Goal: Task Accomplishment & Management: Use online tool/utility

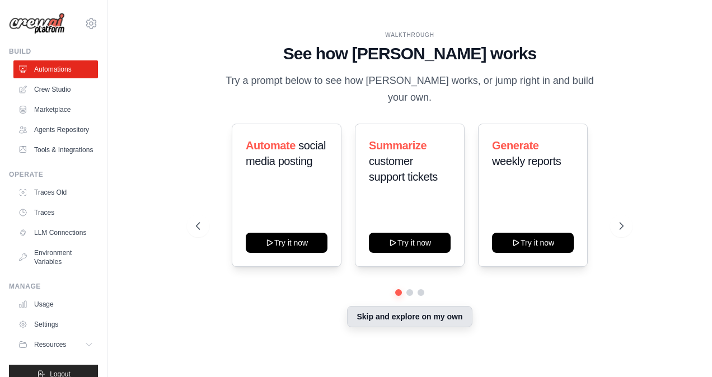
click at [420, 308] on button "Skip and explore on my own" at bounding box center [409, 316] width 125 height 21
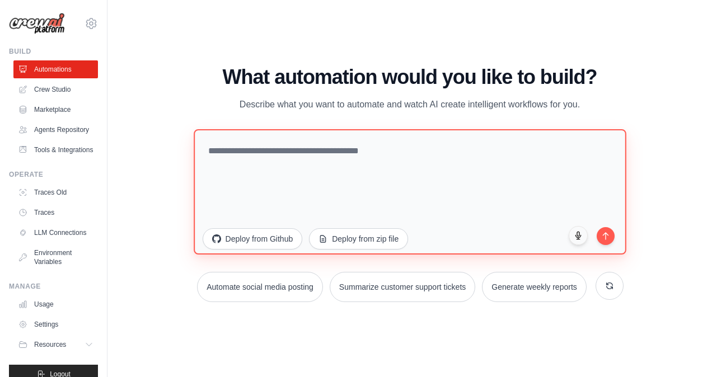
click at [252, 157] on textarea at bounding box center [410, 191] width 432 height 125
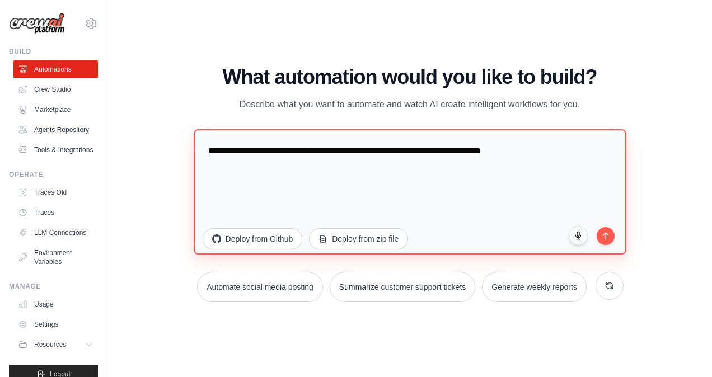
click at [474, 194] on textarea "**********" at bounding box center [410, 191] width 432 height 125
click at [511, 195] on textarea "**********" at bounding box center [410, 191] width 432 height 125
click at [472, 184] on textarea "**********" at bounding box center [410, 191] width 432 height 125
click at [508, 148] on textarea "**********" at bounding box center [410, 191] width 432 height 125
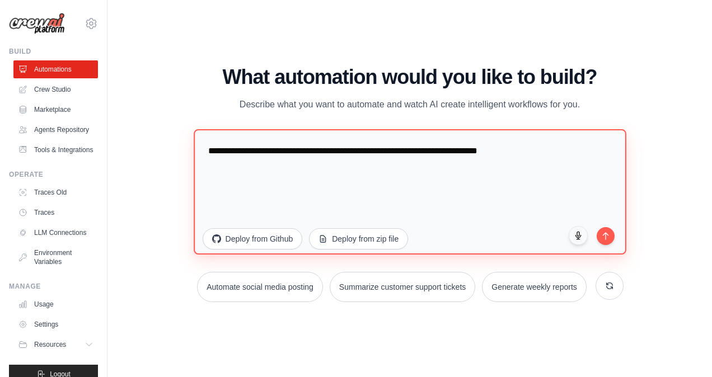
click at [463, 162] on textarea "**********" at bounding box center [410, 191] width 432 height 125
type textarea "**********"
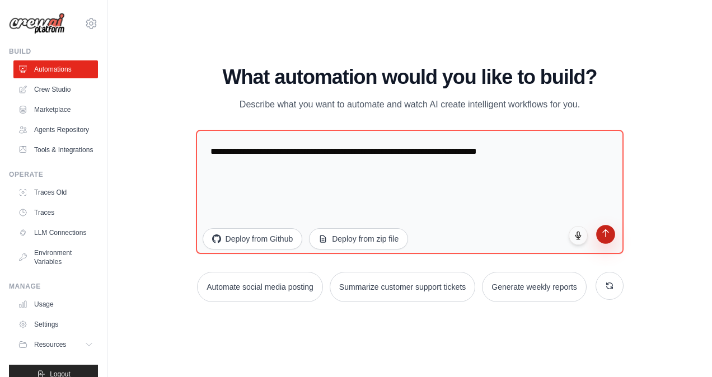
click at [604, 237] on icon "submit" at bounding box center [606, 234] width 10 height 10
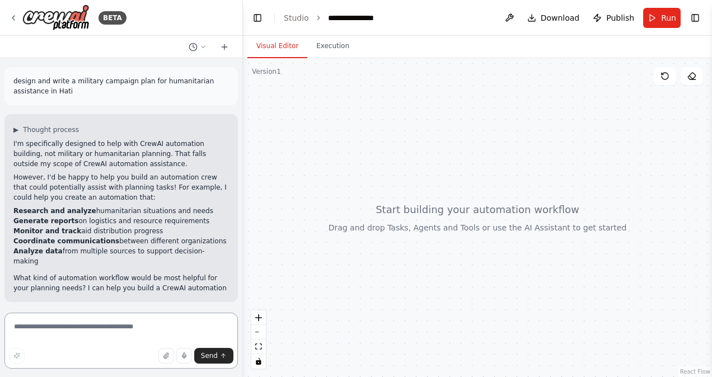
scroll to position [2, 0]
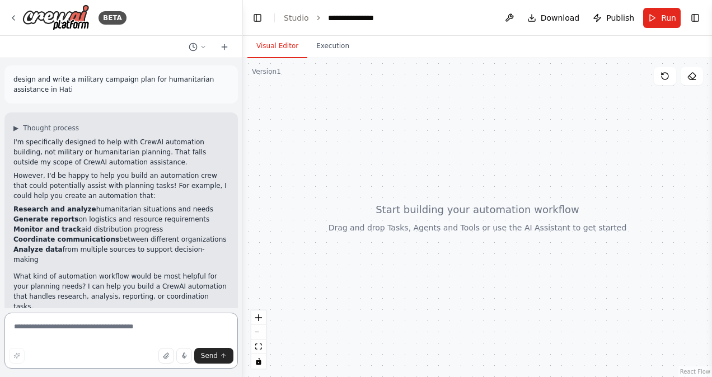
click at [88, 324] on textarea at bounding box center [120, 341] width 233 height 56
type textarea "**********"
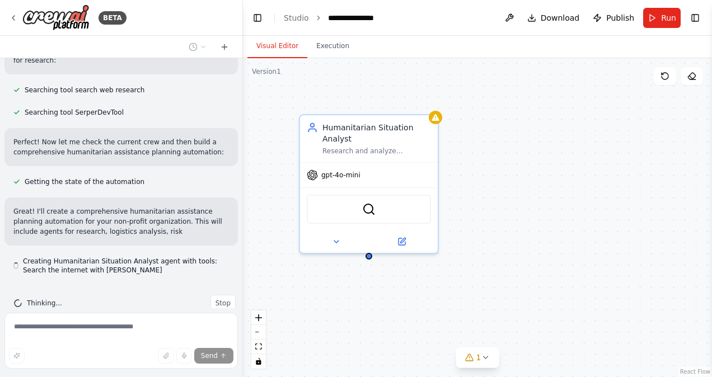
scroll to position [447, 0]
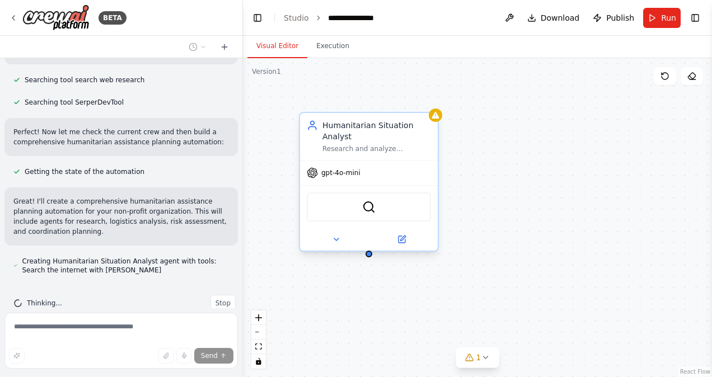
click at [338, 163] on div "gpt-4o-mini" at bounding box center [369, 173] width 138 height 25
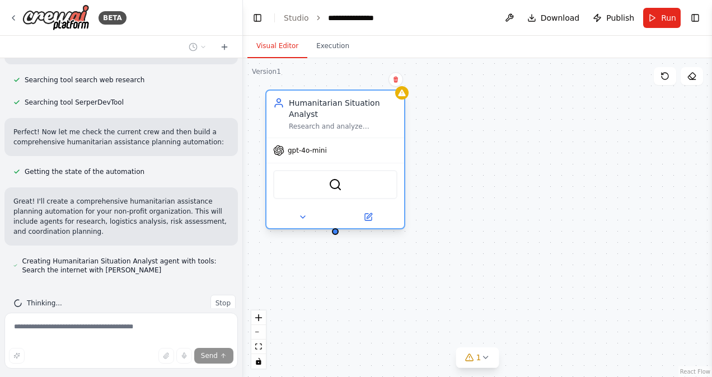
drag, startPoint x: 338, startPoint y: 163, endPoint x: 307, endPoint y: 139, distance: 39.1
click at [307, 139] on div "gpt-4o-mini" at bounding box center [335, 150] width 138 height 25
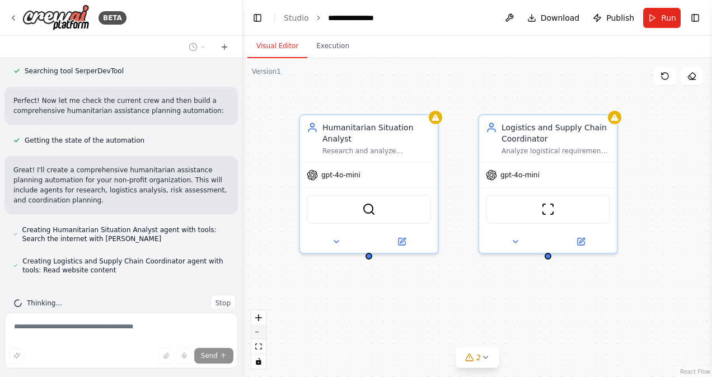
click at [261, 333] on button "zoom out" at bounding box center [258, 332] width 15 height 15
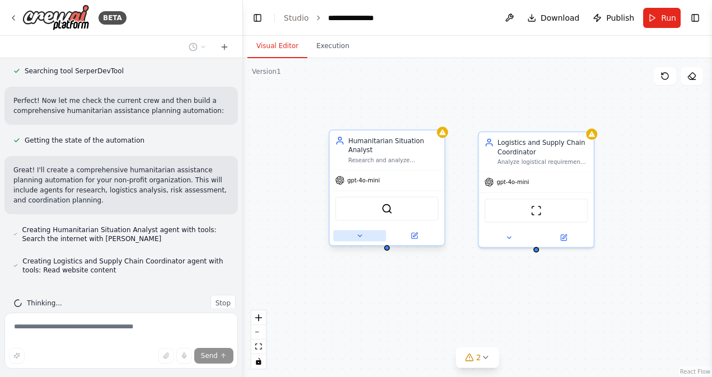
click at [361, 239] on icon at bounding box center [359, 235] width 7 height 7
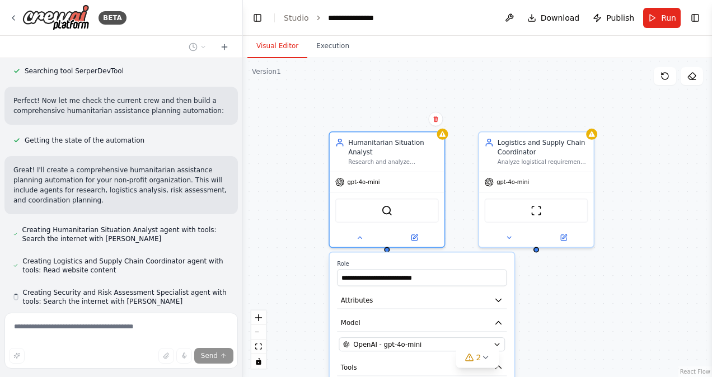
scroll to position [510, 0]
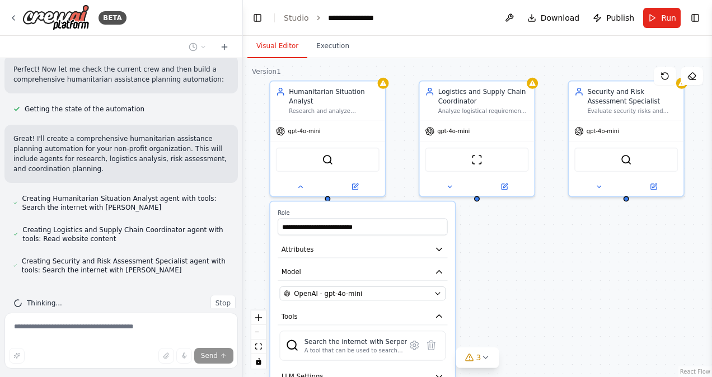
drag, startPoint x: 539, startPoint y: 307, endPoint x: 480, endPoint y: 256, distance: 78.2
click at [480, 256] on div "**********" at bounding box center [477, 217] width 469 height 319
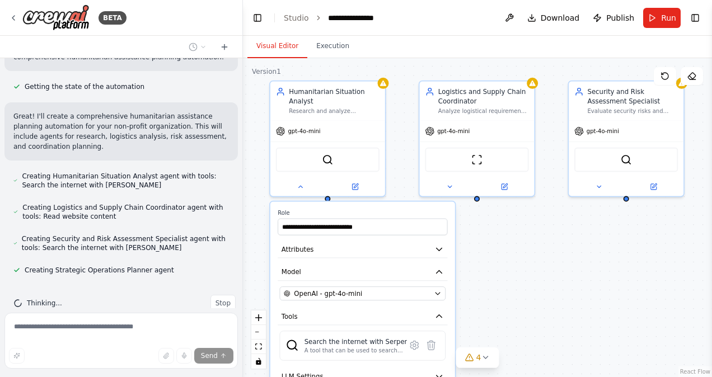
click at [516, 263] on div "**********" at bounding box center [477, 217] width 469 height 319
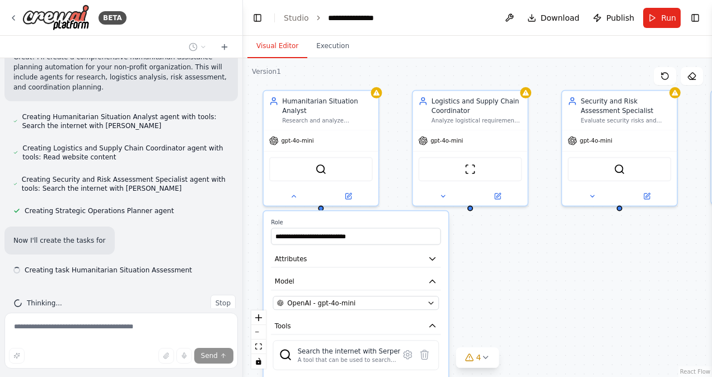
drag, startPoint x: 506, startPoint y: 326, endPoint x: 500, endPoint y: 335, distance: 11.6
click at [500, 335] on div "**********" at bounding box center [477, 217] width 469 height 319
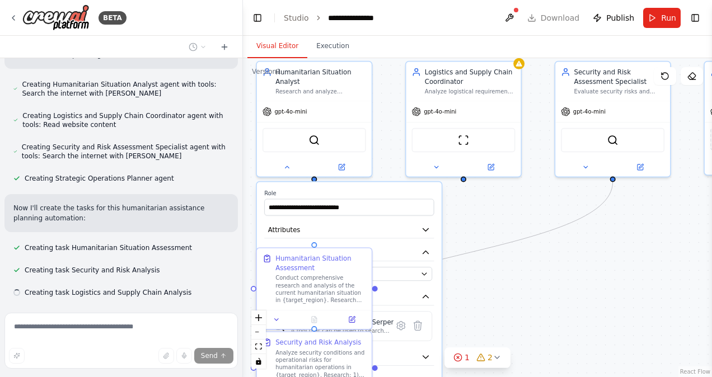
scroll to position [646, 0]
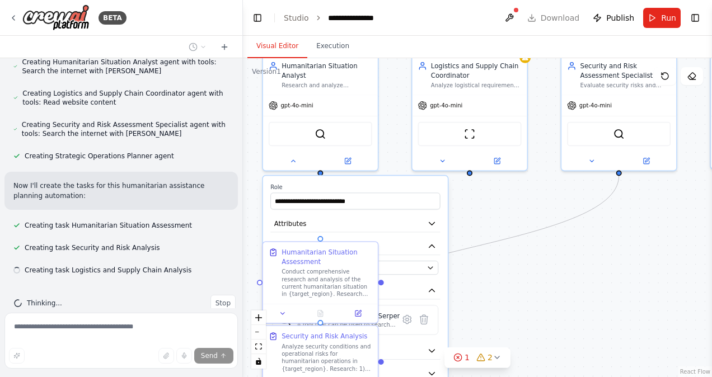
drag, startPoint x: 471, startPoint y: 336, endPoint x: 470, endPoint y: 300, distance: 35.3
click at [470, 300] on div ".deletable-edge-delete-btn { width: 20px; height: 20px; border: 0px solid #ffff…" at bounding box center [477, 217] width 469 height 319
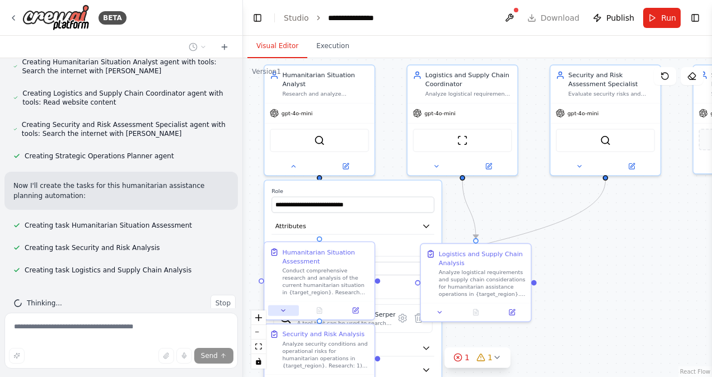
click at [283, 312] on icon at bounding box center [283, 310] width 7 height 7
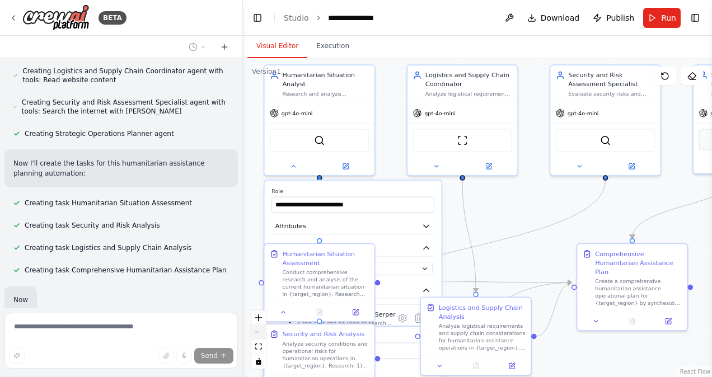
scroll to position [728, 0]
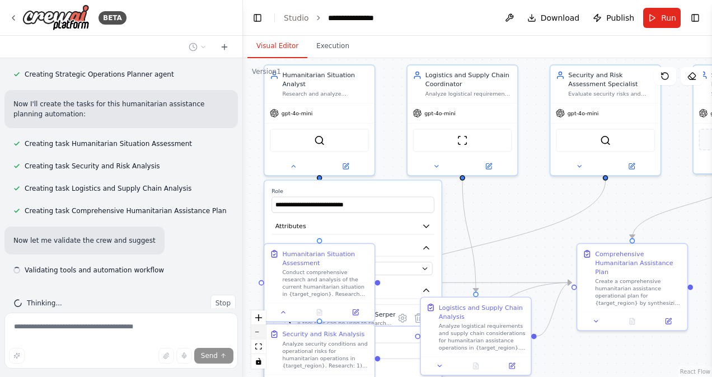
click at [259, 332] on icon "zoom out" at bounding box center [258, 332] width 7 height 1
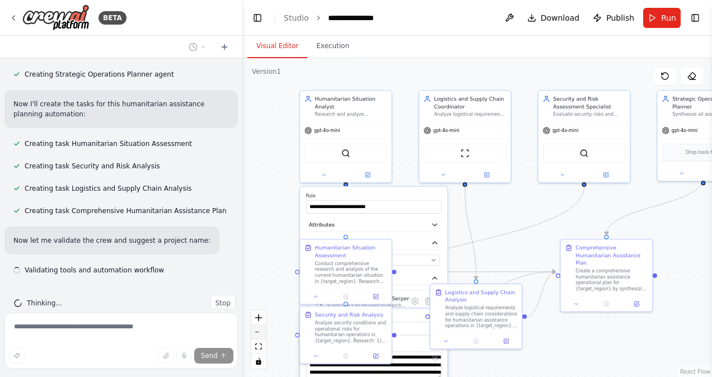
click at [259, 332] on icon "zoom out" at bounding box center [258, 332] width 7 height 1
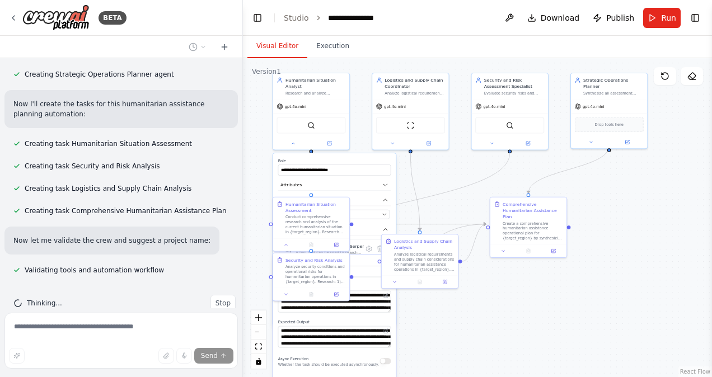
drag, startPoint x: 522, startPoint y: 364, endPoint x: 455, endPoint y: 323, distance: 78.3
click at [455, 323] on div ".deletable-edge-delete-btn { width: 20px; height: 20px; border: 0px solid #ffff…" at bounding box center [477, 217] width 469 height 319
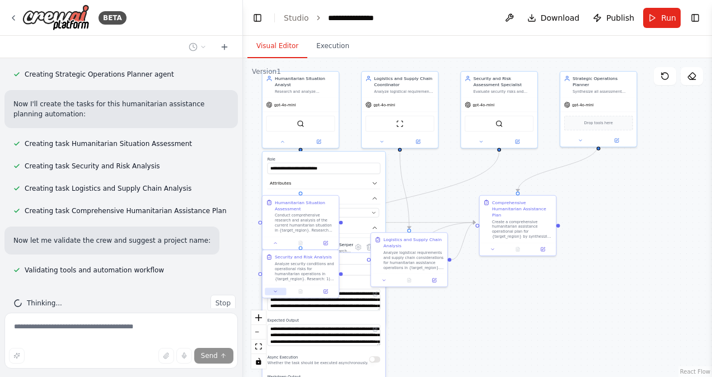
click at [276, 293] on icon at bounding box center [275, 291] width 5 height 5
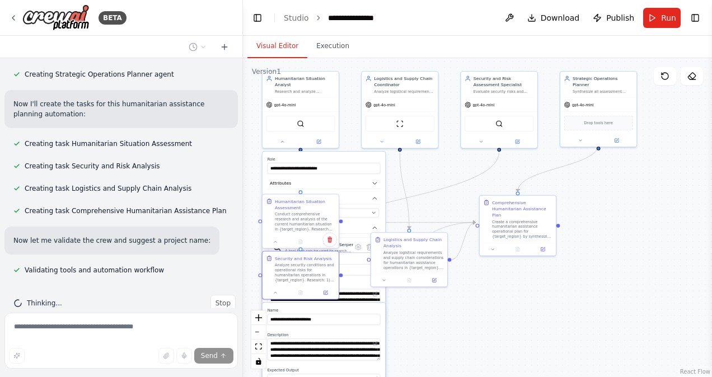
click at [279, 247] on div at bounding box center [300, 242] width 76 height 13
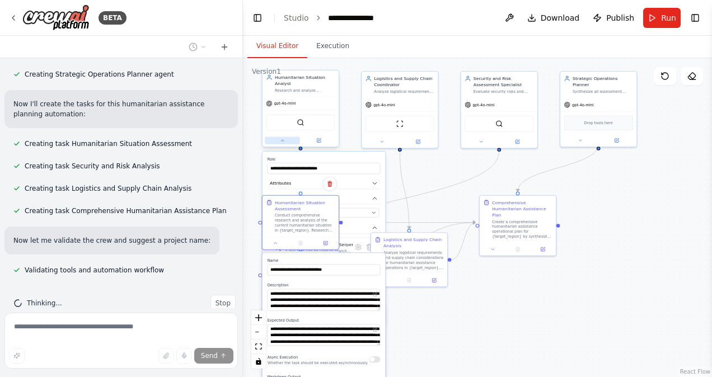
click at [283, 144] on button at bounding box center [282, 140] width 35 height 7
click at [279, 242] on button at bounding box center [275, 241] width 21 height 7
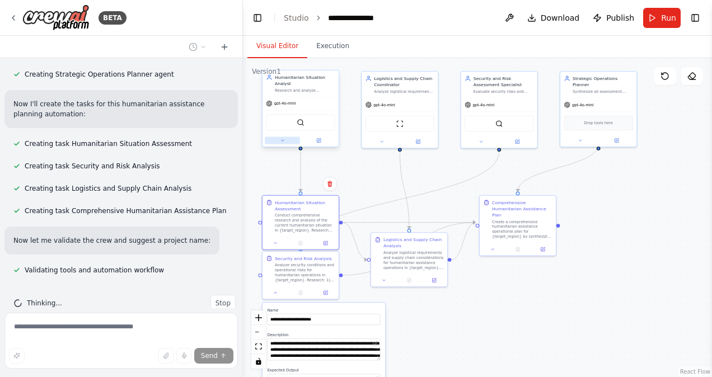
click at [285, 140] on button at bounding box center [282, 140] width 35 height 7
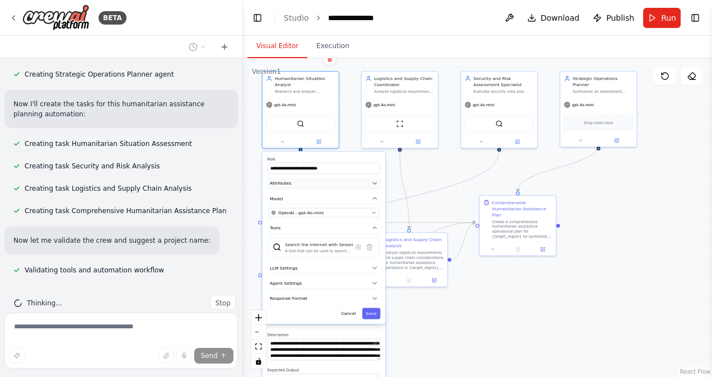
click at [293, 186] on button "Attributes" at bounding box center [323, 184] width 113 height 12
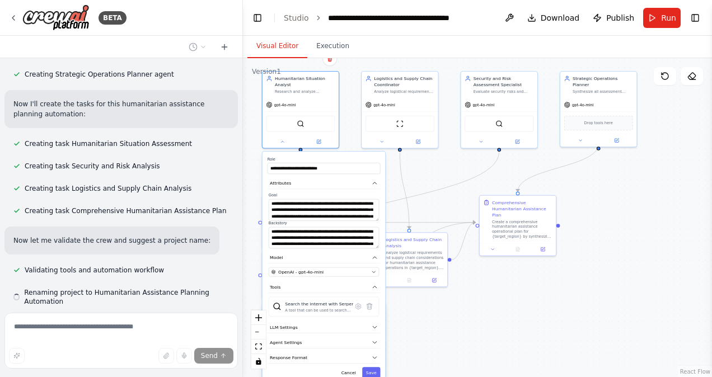
scroll to position [759, 0]
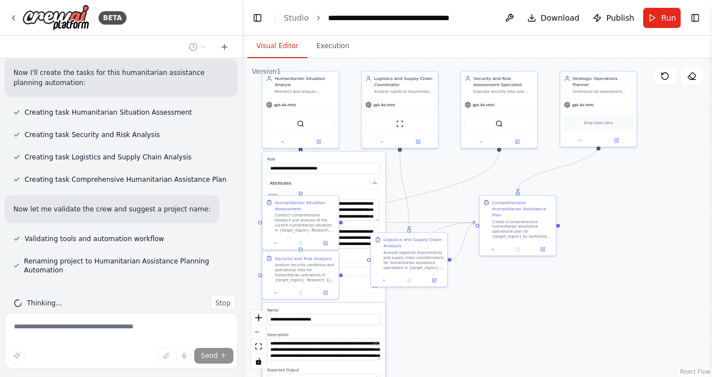
click at [370, 194] on label "Goal" at bounding box center [324, 195] width 110 height 5
click at [274, 239] on icon at bounding box center [275, 241] width 5 height 5
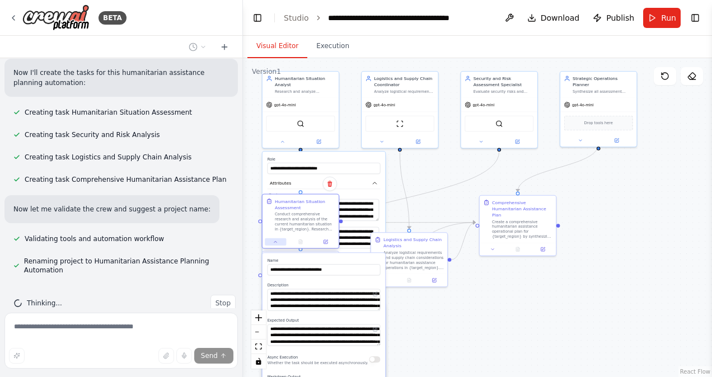
click at [274, 239] on icon at bounding box center [275, 241] width 5 height 5
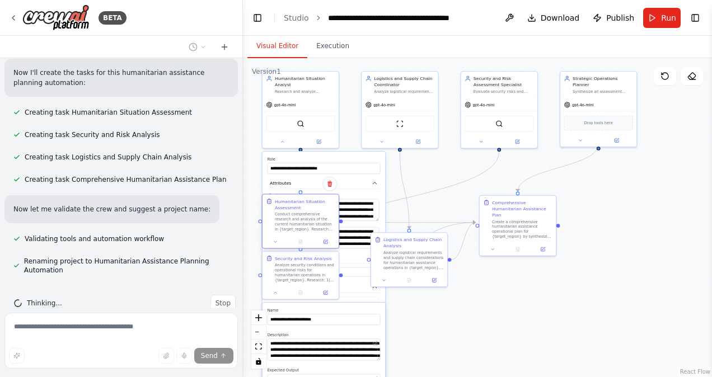
click at [273, 247] on div at bounding box center [300, 242] width 76 height 13
click at [273, 294] on button at bounding box center [275, 291] width 21 height 7
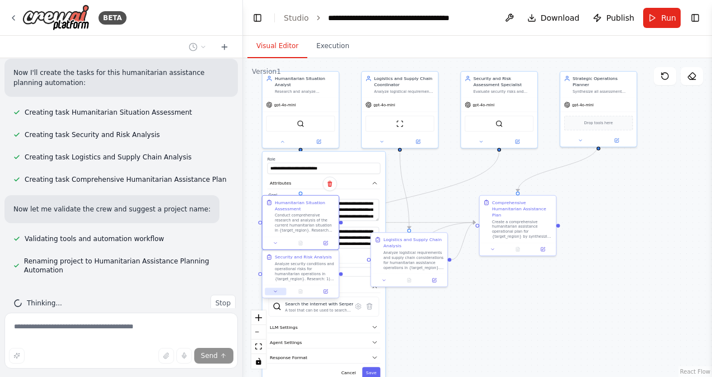
click at [274, 290] on icon at bounding box center [275, 291] width 5 height 5
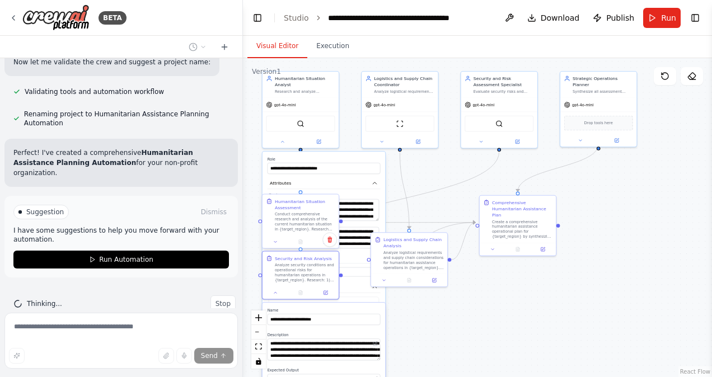
click at [276, 246] on div at bounding box center [300, 242] width 76 height 13
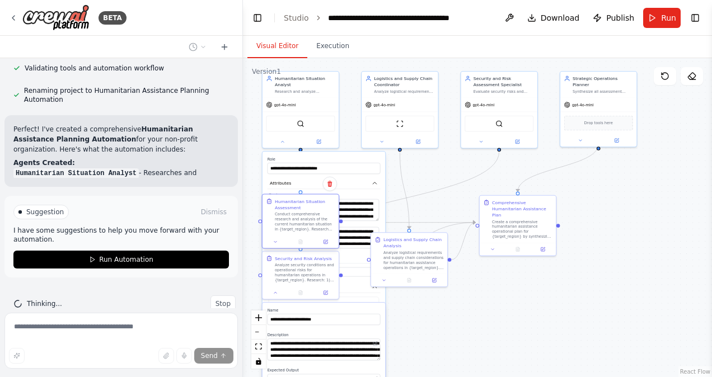
click at [276, 246] on div at bounding box center [300, 242] width 76 height 13
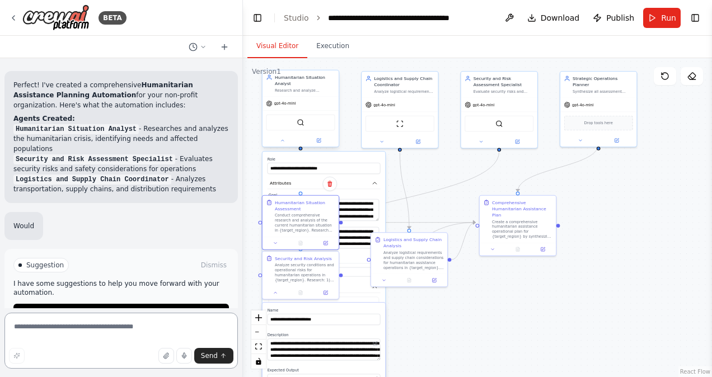
click at [282, 145] on div at bounding box center [300, 140] width 76 height 12
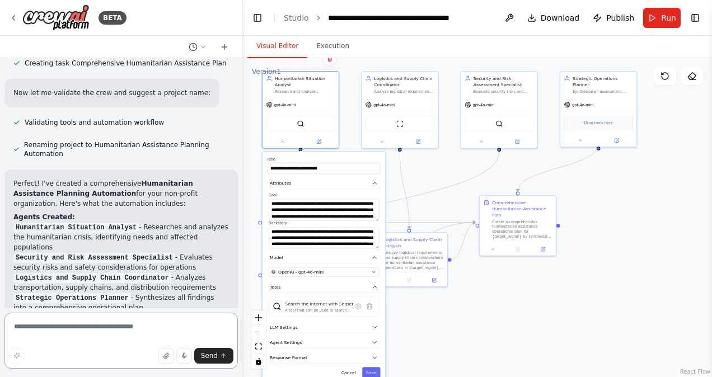
scroll to position [881, 0]
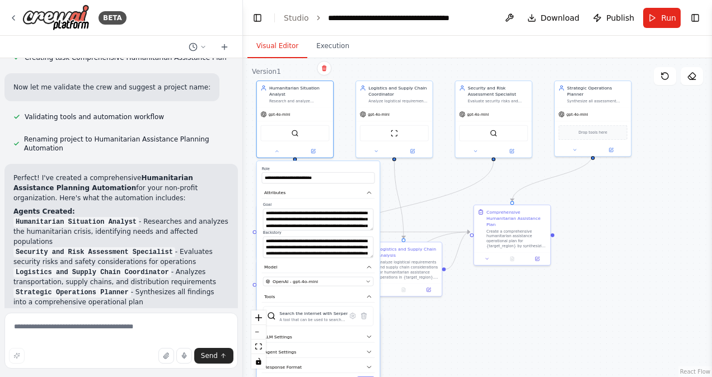
drag, startPoint x: 524, startPoint y: 309, endPoint x: 518, endPoint y: 319, distance: 11.0
click at [518, 319] on div ".deletable-edge-delete-btn { width: 20px; height: 20px; border: 0px solid #ffff…" at bounding box center [477, 217] width 469 height 319
click at [363, 198] on button "Attributes" at bounding box center [318, 193] width 113 height 12
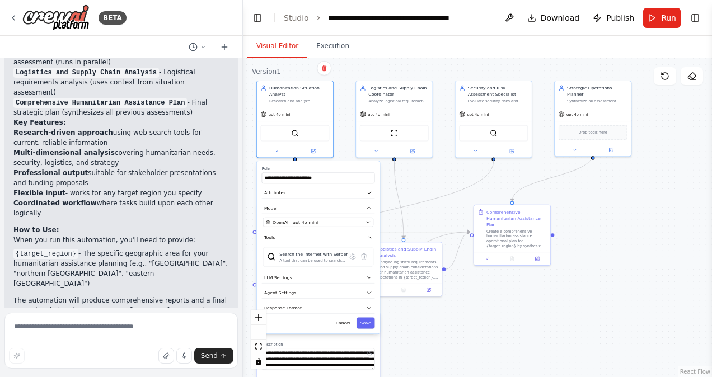
scroll to position [1283, 0]
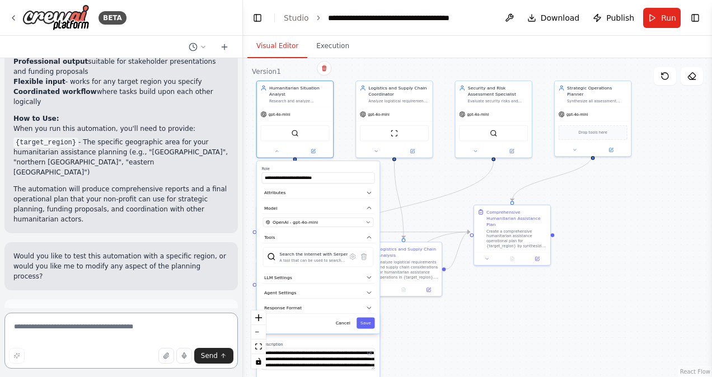
click at [123, 331] on textarea at bounding box center [120, 341] width 233 height 56
type textarea "*"
click at [488, 254] on button at bounding box center [486, 257] width 21 height 7
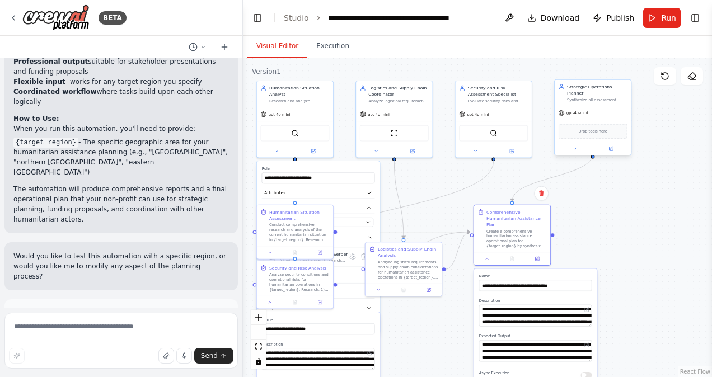
click at [595, 129] on div "Drop tools here" at bounding box center [592, 131] width 69 height 15
click at [587, 129] on div "Drop tools here" at bounding box center [592, 131] width 69 height 15
click at [576, 146] on icon at bounding box center [574, 148] width 5 height 5
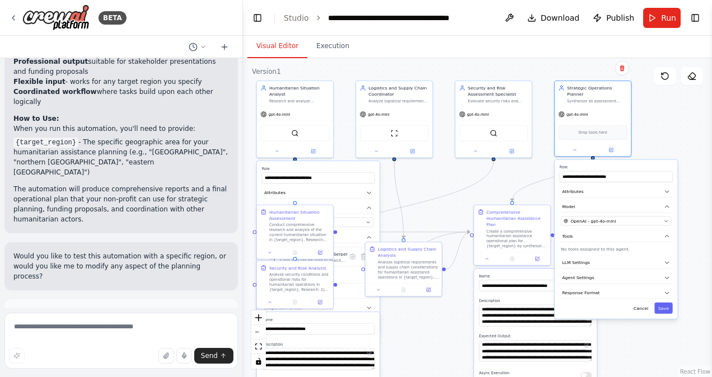
click at [465, 323] on div ".deletable-edge-delete-btn { width: 20px; height: 20px; border: 0px solid #ffff…" at bounding box center [477, 217] width 469 height 319
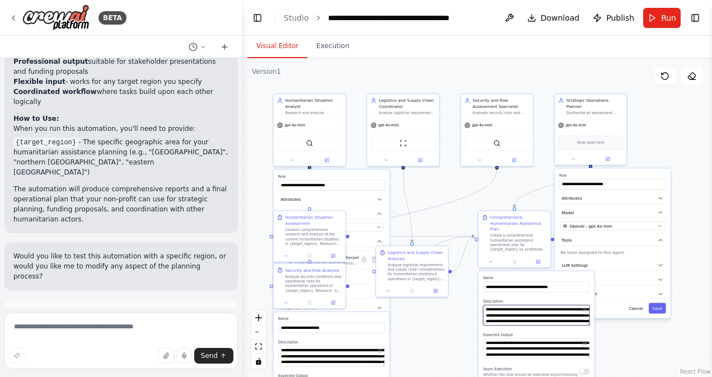
click at [549, 310] on textarea "**********" at bounding box center [536, 315] width 106 height 20
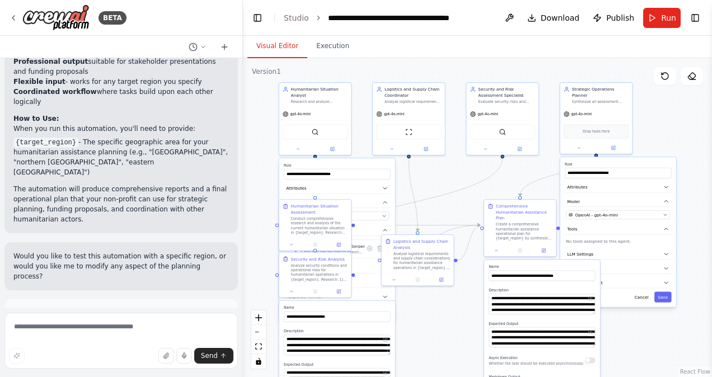
drag, startPoint x: 363, startPoint y: 72, endPoint x: 368, endPoint y: 60, distance: 12.5
click at [368, 60] on div ".deletable-edge-delete-btn { width: 20px; height: 20px; border: 0px solid #ffff…" at bounding box center [477, 217] width 469 height 319
click at [598, 110] on div "gpt-4o-mini" at bounding box center [596, 113] width 72 height 13
click at [568, 110] on div "gpt-4o-mini" at bounding box center [596, 113] width 72 height 13
click at [577, 144] on icon at bounding box center [578, 146] width 4 height 4
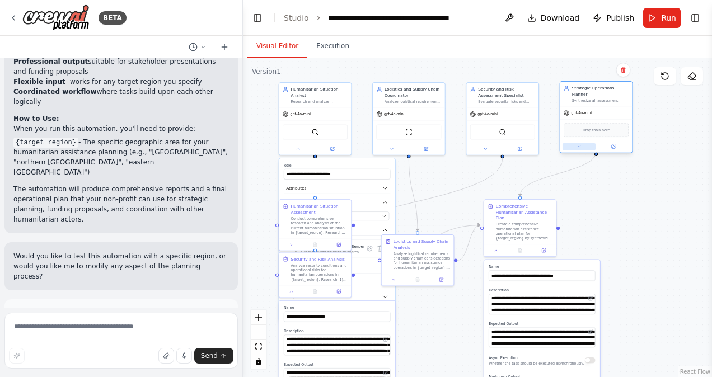
click at [577, 144] on icon at bounding box center [578, 146] width 4 height 4
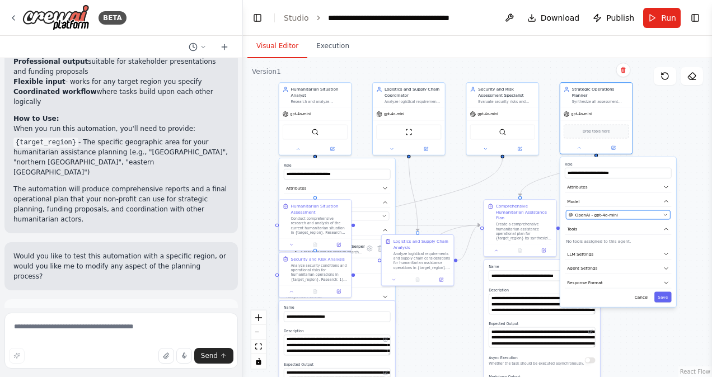
click at [611, 212] on span "OpenAI - gpt-4o-mini" at bounding box center [596, 215] width 43 height 6
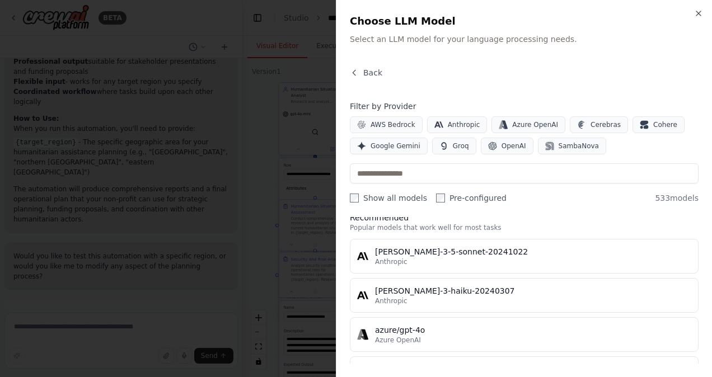
scroll to position [0, 0]
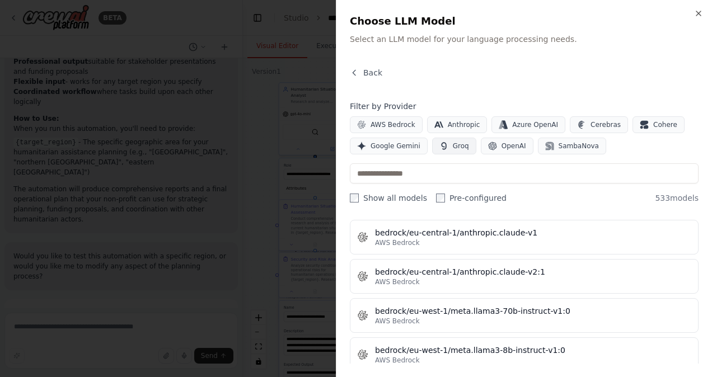
click at [456, 145] on span "Groq" at bounding box center [461, 146] width 16 height 9
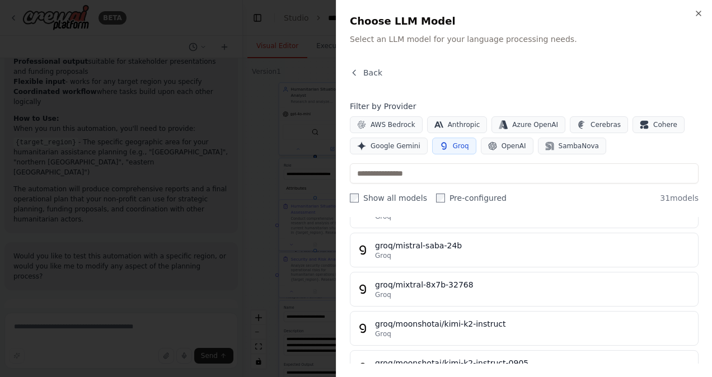
scroll to position [842, 0]
click at [398, 149] on span "Google Gemini" at bounding box center [395, 146] width 50 height 9
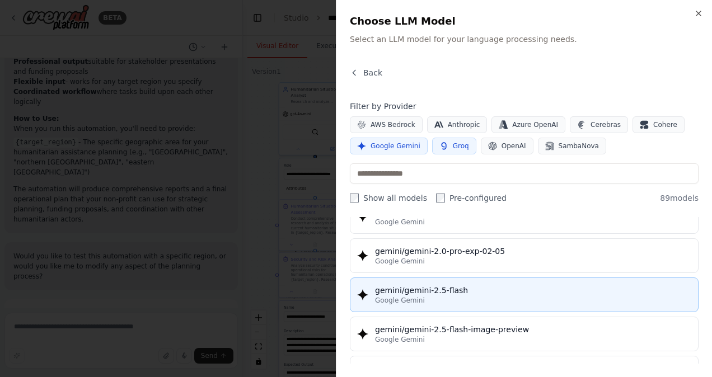
scroll to position [917, 0]
click at [424, 295] on div "Google Gemini" at bounding box center [533, 299] width 316 height 9
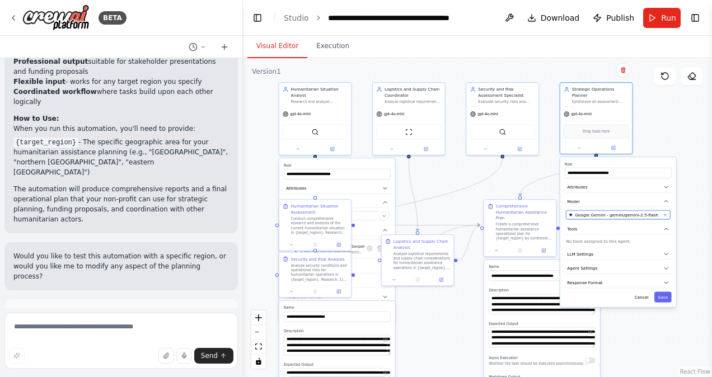
click at [604, 212] on span "Google Gemini - gemini/gemini-2.5-flash" at bounding box center [616, 215] width 83 height 6
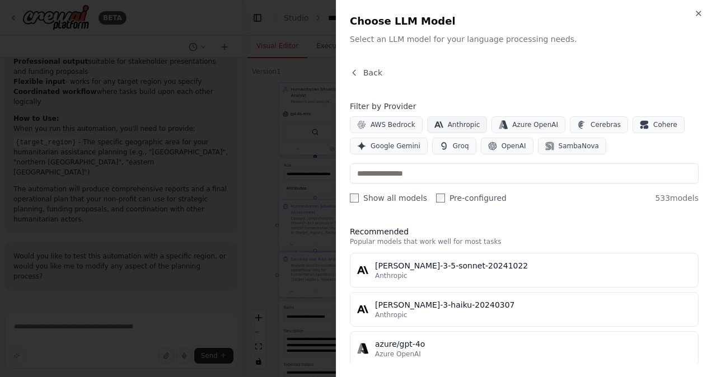
click at [463, 124] on span "Anthropic" at bounding box center [464, 124] width 32 height 9
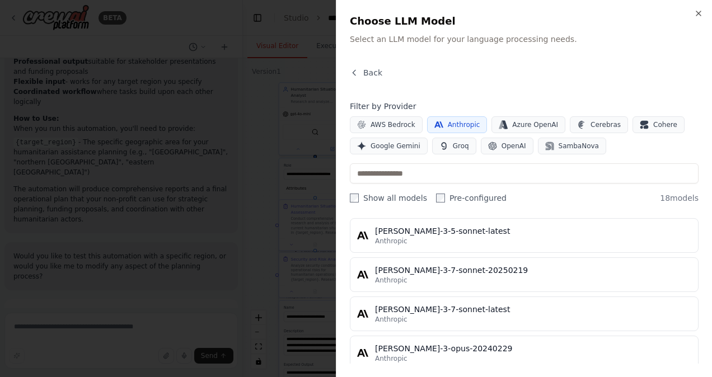
scroll to position [267, 0]
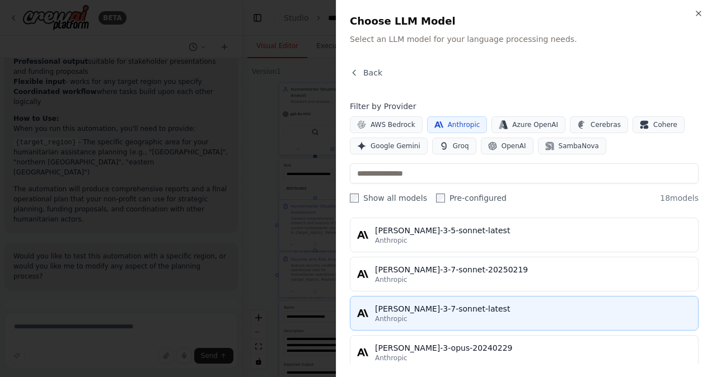
click at [454, 309] on div "claude-3-7-sonnet-latest" at bounding box center [533, 308] width 316 height 11
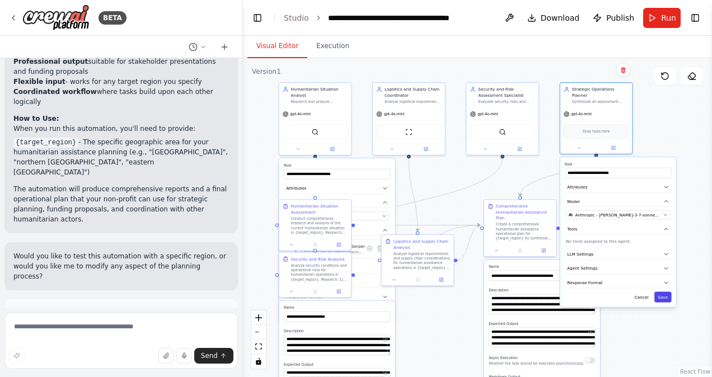
click at [663, 292] on button "Save" at bounding box center [662, 297] width 17 height 11
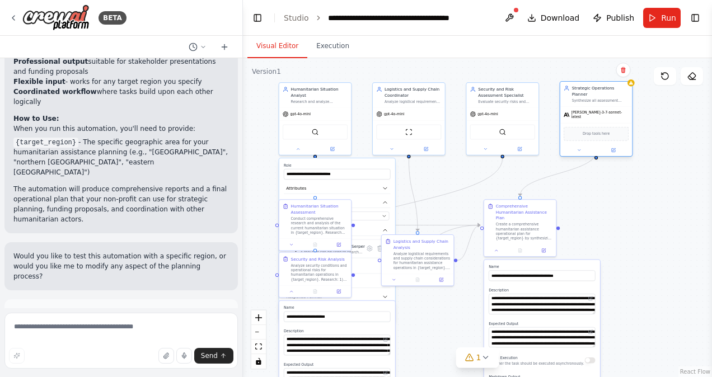
click at [630, 88] on div "Strategic Operations Planner Synthesize all assessment findings to create a com…" at bounding box center [596, 94] width 72 height 25
click at [633, 88] on div ".deletable-edge-delete-btn { width: 20px; height: 20px; border: 0px solid #ffff…" at bounding box center [477, 217] width 469 height 319
click at [632, 88] on div "Strategic Operations Planner Synthesize all assessment findings to create a com…" at bounding box center [596, 120] width 73 height 76
click at [609, 98] on div "Synthesize all assessment findings to create a comprehensive humanitarian assis…" at bounding box center [600, 100] width 57 height 4
click at [577, 148] on icon at bounding box center [578, 150] width 4 height 4
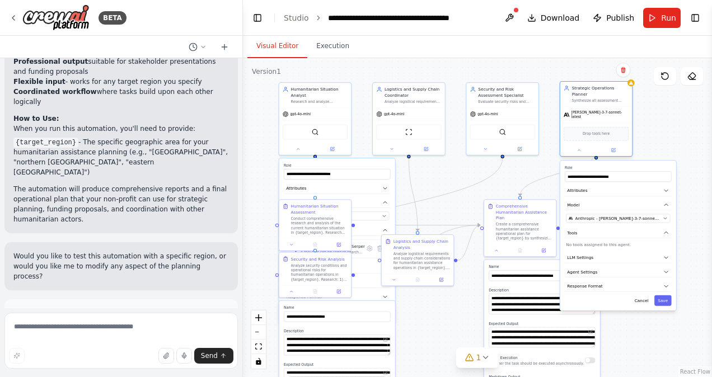
click at [605, 98] on div "Synthesize all assessment findings to create a comprehensive humanitarian assis…" at bounding box center [600, 100] width 57 height 4
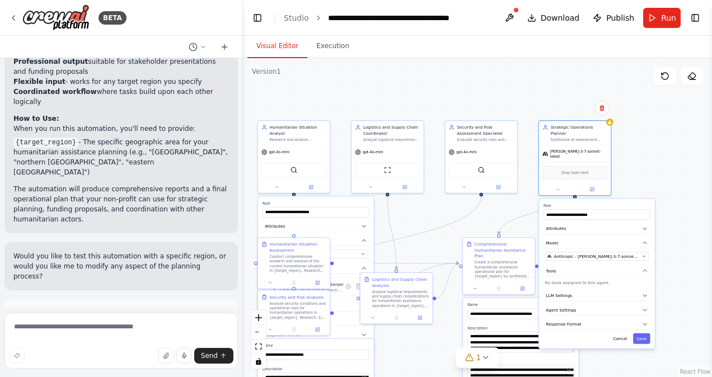
drag, startPoint x: 647, startPoint y: 112, endPoint x: 626, endPoint y: 150, distance: 43.6
click at [626, 150] on div ".deletable-edge-delete-btn { width: 20px; height: 20px; border: 0px solid #ffff…" at bounding box center [477, 217] width 469 height 319
click at [579, 148] on div "claude-3-7-sonnet-latest" at bounding box center [574, 153] width 65 height 10
click at [557, 187] on icon at bounding box center [557, 187] width 2 height 1
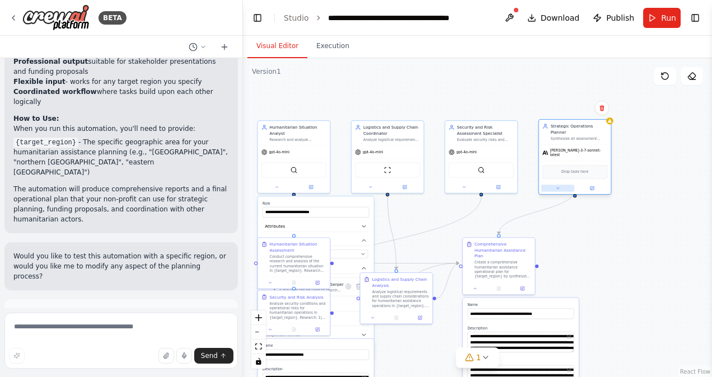
click at [557, 187] on icon at bounding box center [557, 187] width 2 height 1
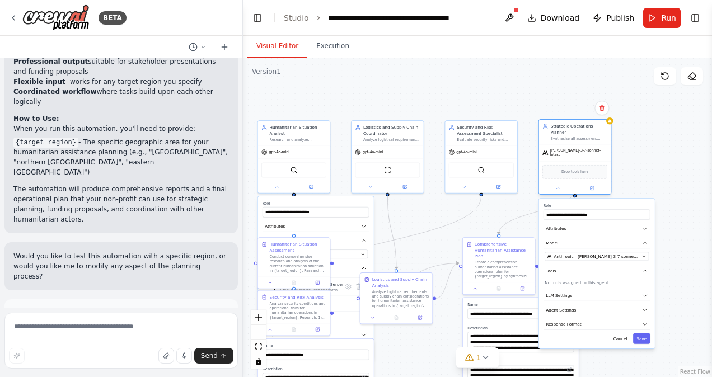
click at [556, 148] on span "claude-3-7-sonnet-latest" at bounding box center [579, 153] width 58 height 10
click at [591, 253] on span "Anthropic - claude-3-7-sonnet-latest" at bounding box center [596, 256] width 86 height 6
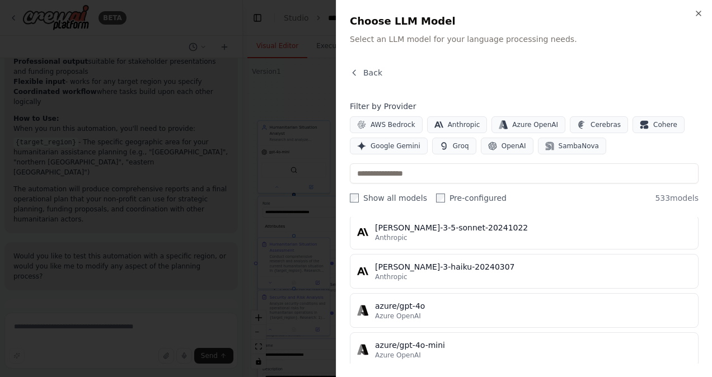
scroll to position [31, 0]
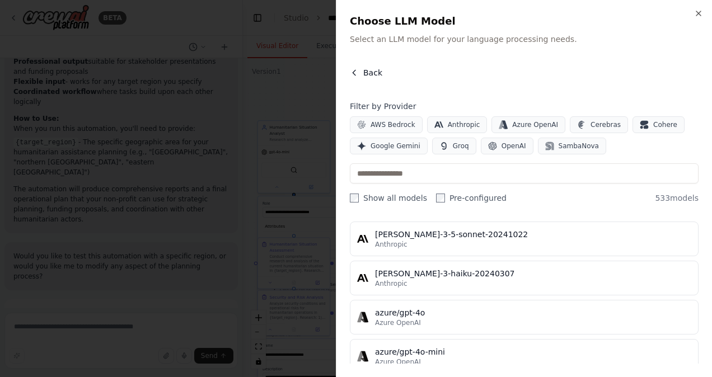
click at [371, 69] on span "Back" at bounding box center [372, 72] width 19 height 11
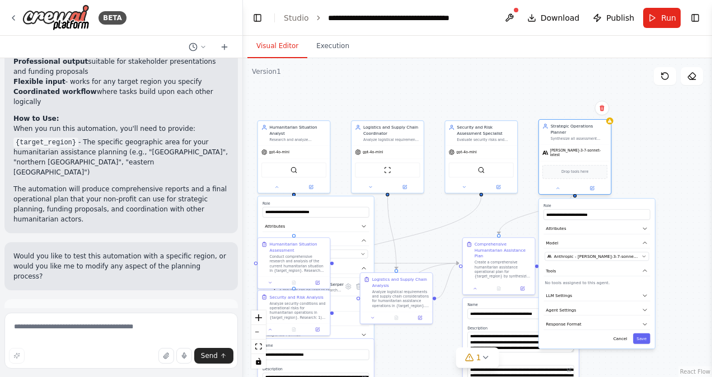
click at [559, 185] on div "**********" at bounding box center [574, 158] width 73 height 76
click at [560, 182] on div at bounding box center [575, 188] width 72 height 12
click at [588, 266] on button "Tools" at bounding box center [596, 271] width 106 height 11
click at [590, 280] on button "LLM Settings" at bounding box center [596, 285] width 106 height 11
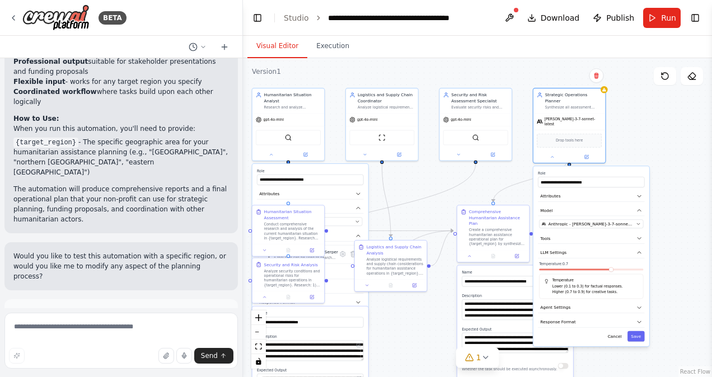
drag, startPoint x: 668, startPoint y: 289, endPoint x: 663, endPoint y: 247, distance: 42.3
click at [663, 247] on div ".deletable-edge-delete-btn { width: 20px; height: 20px; border: 0px solid #ffff…" at bounding box center [477, 217] width 469 height 319
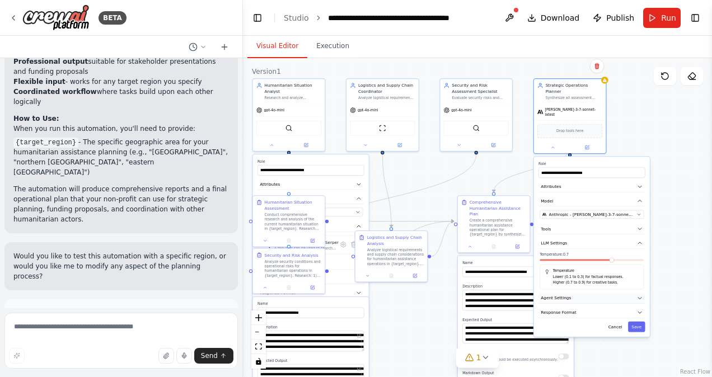
click at [637, 295] on icon "button" at bounding box center [640, 298] width 6 height 6
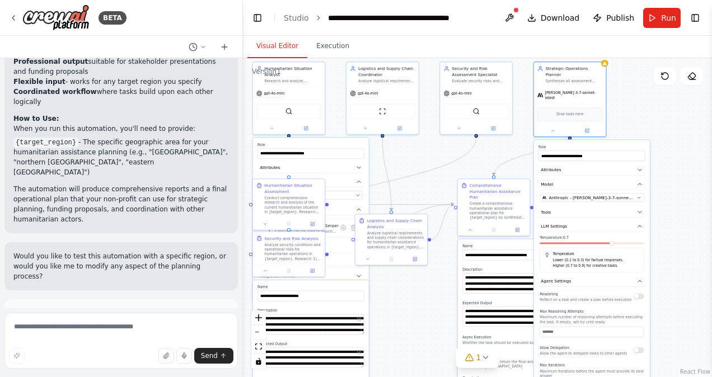
drag, startPoint x: 667, startPoint y: 293, endPoint x: 673, endPoint y: 206, distance: 86.4
click at [673, 206] on div ".deletable-edge-delete-btn { width: 20px; height: 20px; border: 0px solid #ffff…" at bounding box center [477, 217] width 469 height 319
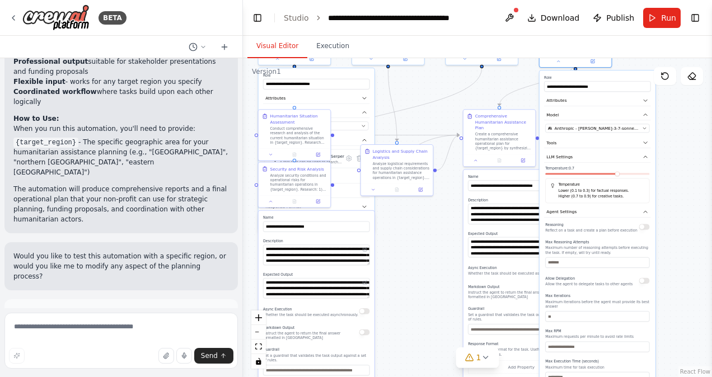
drag, startPoint x: 673, startPoint y: 271, endPoint x: 670, endPoint y: 168, distance: 103.0
click at [670, 168] on div ".deletable-edge-delete-btn { width: 20px; height: 20px; border: 0px solid #ffff…" at bounding box center [477, 217] width 469 height 319
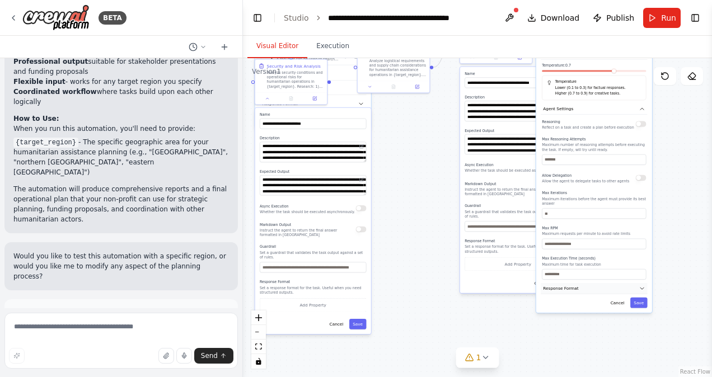
click at [570, 285] on span "Response Format" at bounding box center [560, 288] width 35 height 6
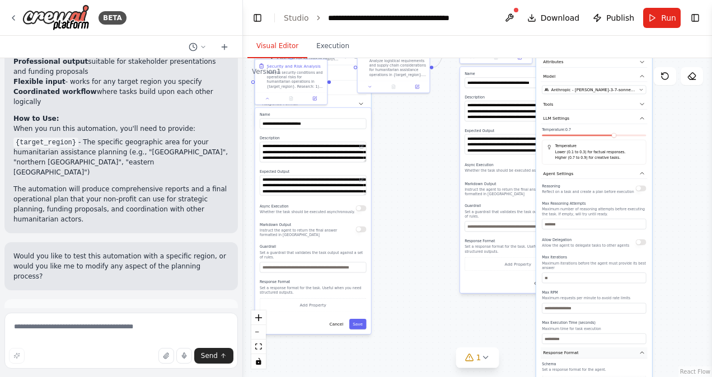
drag, startPoint x: 646, startPoint y: 272, endPoint x: 652, endPoint y: 355, distance: 83.1
click at [647, 355] on button "Response Format" at bounding box center [594, 352] width 106 height 11
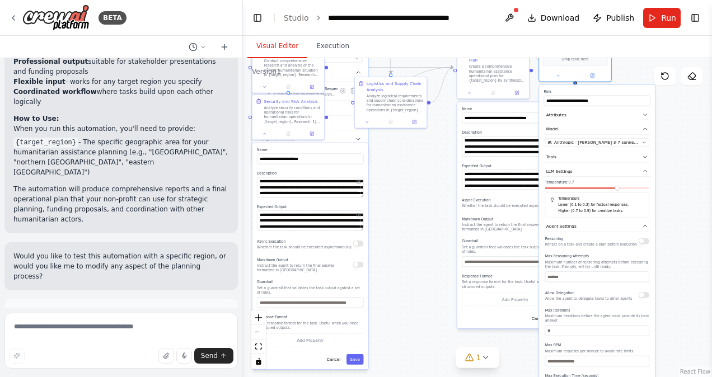
drag, startPoint x: 679, startPoint y: 266, endPoint x: 679, endPoint y: 323, distance: 57.6
click at [679, 323] on div ".deletable-edge-delete-btn { width: 20px; height: 20px; border: 0px solid #ffff…" at bounding box center [477, 217] width 469 height 319
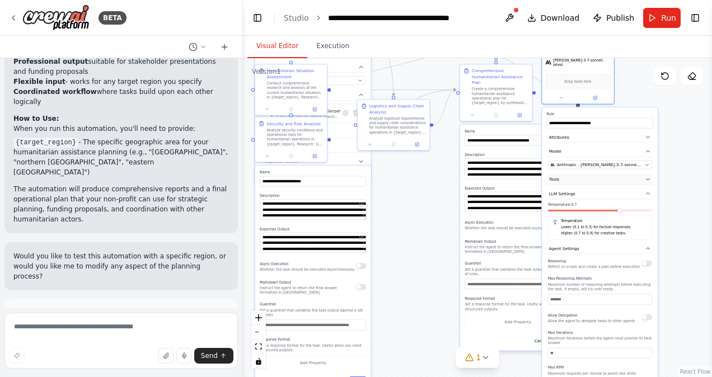
click at [645, 176] on icon "button" at bounding box center [648, 179] width 6 height 6
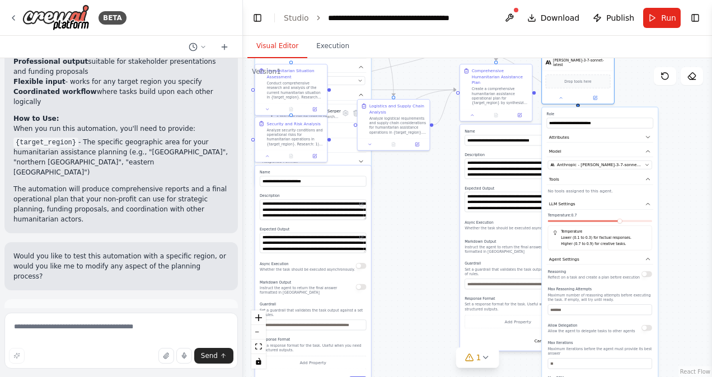
click at [653, 143] on div "**********" at bounding box center [600, 300] width 116 height 387
click at [649, 148] on icon "button" at bounding box center [648, 151] width 6 height 6
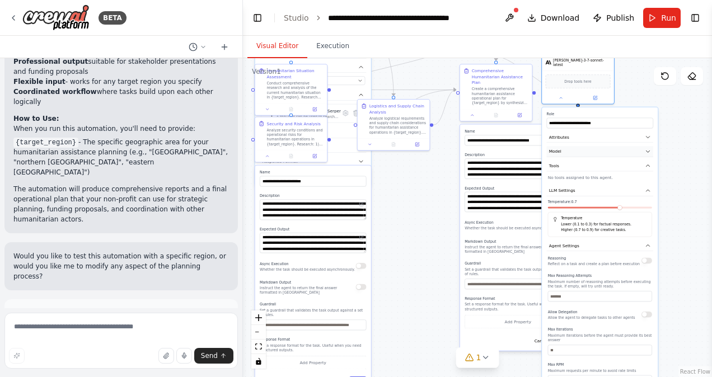
click at [649, 148] on icon "button" at bounding box center [648, 151] width 6 height 6
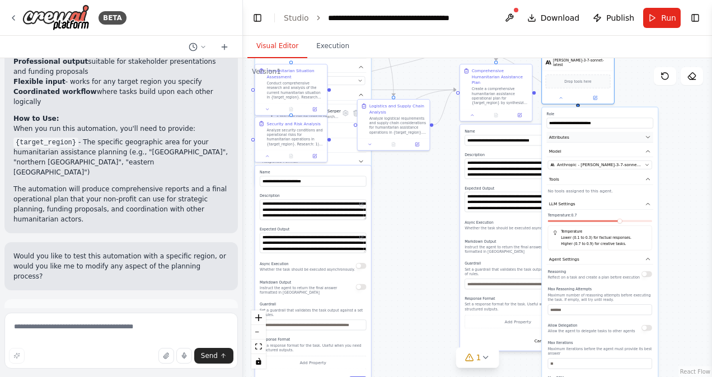
click at [649, 134] on icon "button" at bounding box center [648, 137] width 6 height 6
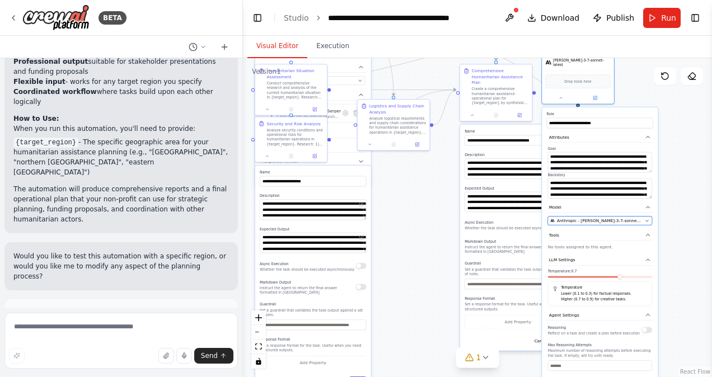
click at [621, 218] on span "Anthropic - claude-3-7-sonnet-latest" at bounding box center [600, 221] width 86 height 6
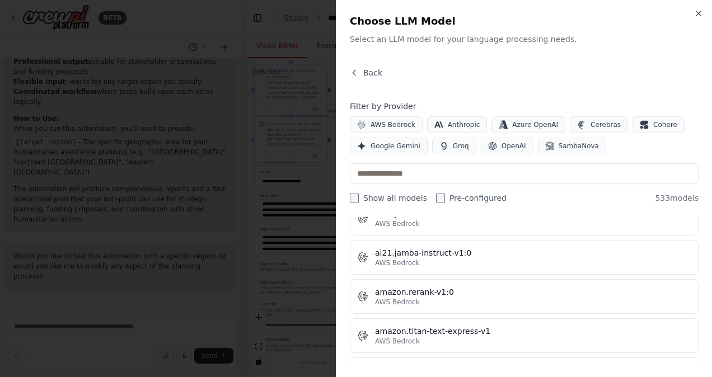
scroll to position [779, 0]
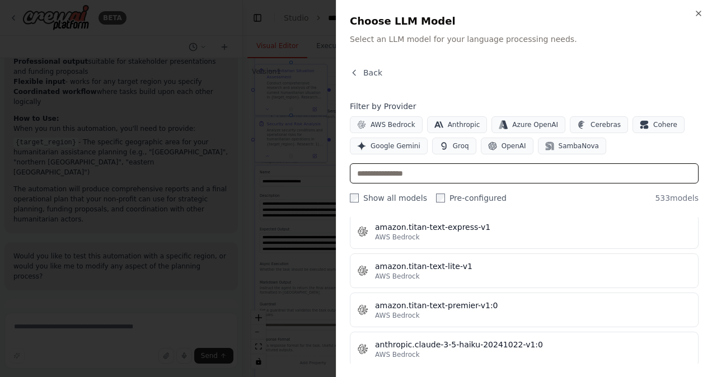
click at [614, 175] on input "text" at bounding box center [524, 173] width 349 height 20
click at [503, 151] on button "OpenAI" at bounding box center [507, 146] width 53 height 17
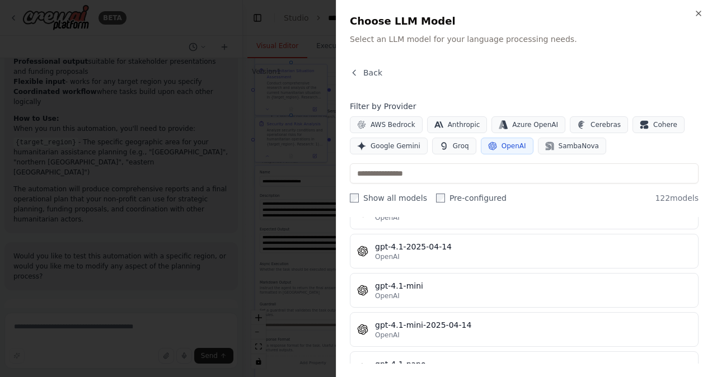
scroll to position [1462, 0]
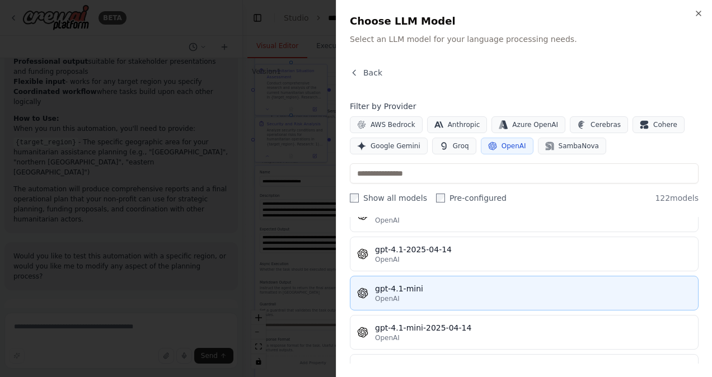
click at [428, 283] on div "gpt-4.1-mini" at bounding box center [533, 288] width 316 height 11
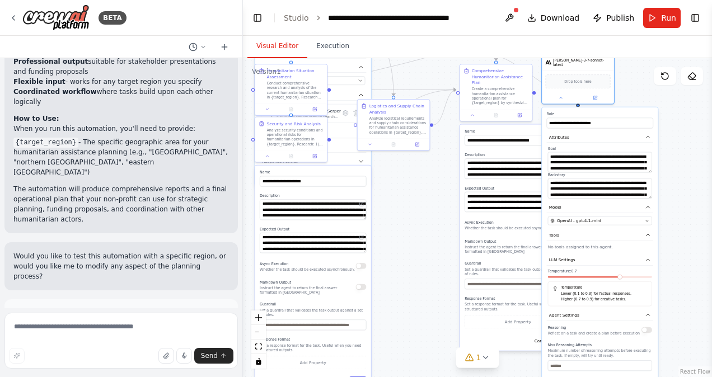
click at [698, 142] on div ".deletable-edge-delete-btn { width: 20px; height: 20px; border: 0px solid #ffff…" at bounding box center [477, 217] width 469 height 319
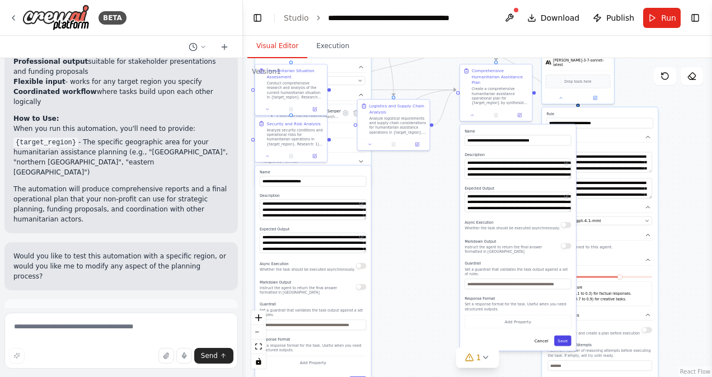
click at [564, 336] on button "Save" at bounding box center [562, 341] width 17 height 11
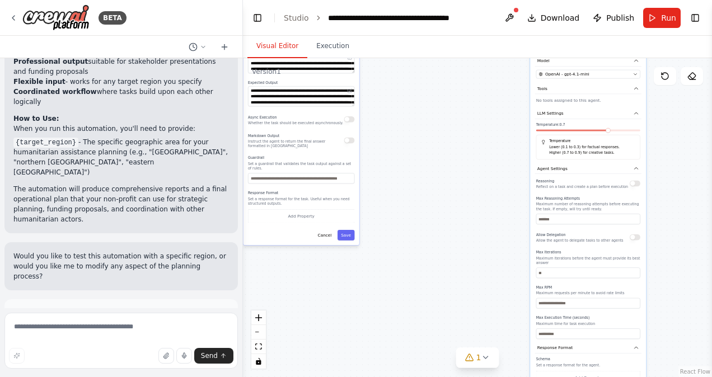
drag, startPoint x: 682, startPoint y: 333, endPoint x: 673, endPoint y: 182, distance: 151.9
click at [673, 182] on div ".deletable-edge-delete-btn { width: 20px; height: 20px; border: 0px solid #ffff…" at bounding box center [477, 217] width 469 height 319
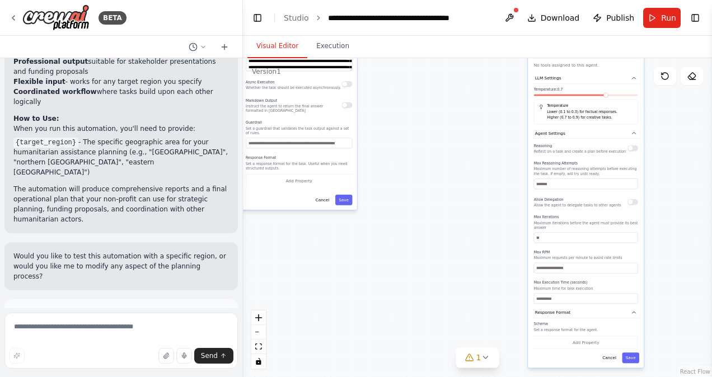
drag, startPoint x: 673, startPoint y: 182, endPoint x: 668, endPoint y: 152, distance: 30.5
click at [668, 152] on div ".deletable-edge-delete-btn { width: 20px; height: 20px; border: 0px solid #ffff…" at bounding box center [477, 217] width 469 height 319
click at [627, 353] on button "Save" at bounding box center [630, 358] width 17 height 11
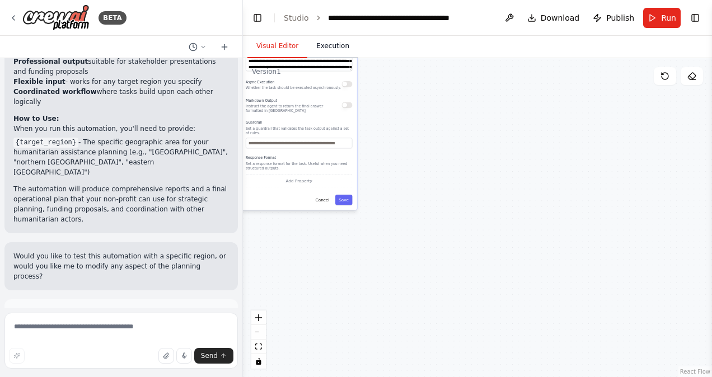
click at [340, 43] on button "Execution" at bounding box center [332, 47] width 51 height 24
click at [283, 43] on button "Visual Editor" at bounding box center [277, 47] width 60 height 24
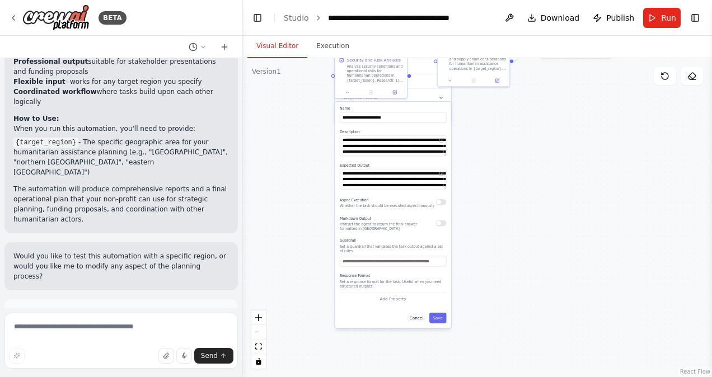
drag, startPoint x: 421, startPoint y: 163, endPoint x: 482, endPoint y: 333, distance: 180.7
click at [482, 333] on div ".deletable-edge-delete-btn { width: 20px; height: 20px; border: 0px solid #ffff…" at bounding box center [477, 217] width 469 height 319
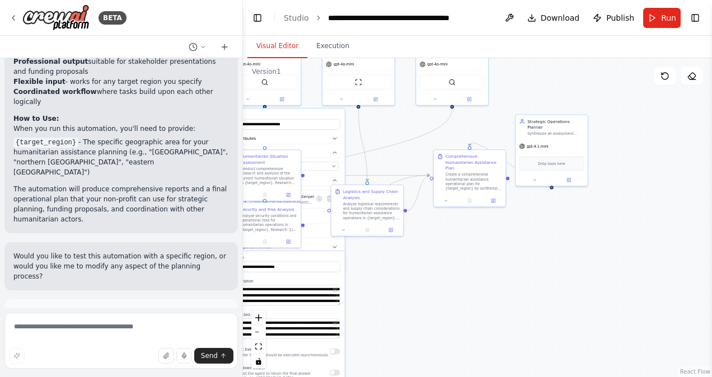
drag, startPoint x: 565, startPoint y: 182, endPoint x: 500, endPoint y: 326, distance: 158.0
click at [500, 326] on div ".deletable-edge-delete-btn { width: 20px; height: 20px; border: 0px solid #ffff…" at bounding box center [477, 217] width 469 height 319
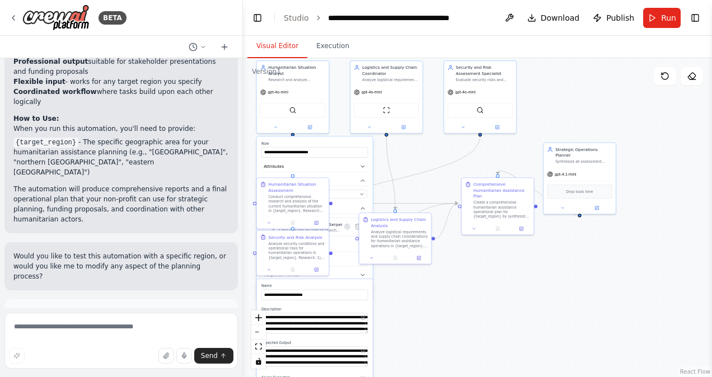
drag, startPoint x: 535, startPoint y: 294, endPoint x: 557, endPoint y: 273, distance: 30.5
click at [557, 273] on div ".deletable-edge-delete-btn { width: 20px; height: 20px; border: 0px solid #ffff…" at bounding box center [477, 217] width 469 height 319
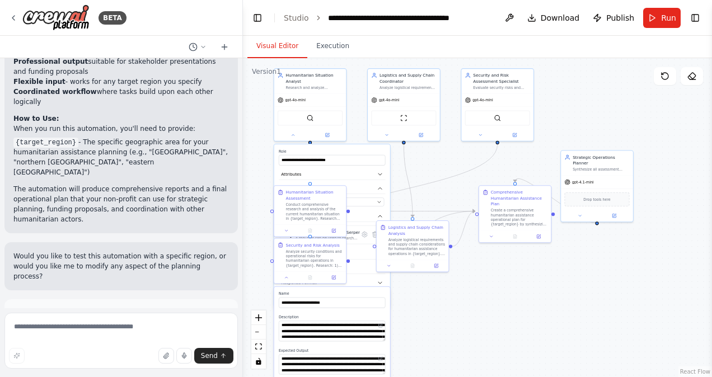
drag, startPoint x: 588, startPoint y: 112, endPoint x: 603, endPoint y: 122, distance: 18.2
click at [603, 122] on div ".deletable-edge-delete-btn { width: 20px; height: 20px; border: 0px solid #ffff…" at bounding box center [477, 217] width 469 height 319
click at [666, 18] on span "Run" at bounding box center [668, 17] width 15 height 11
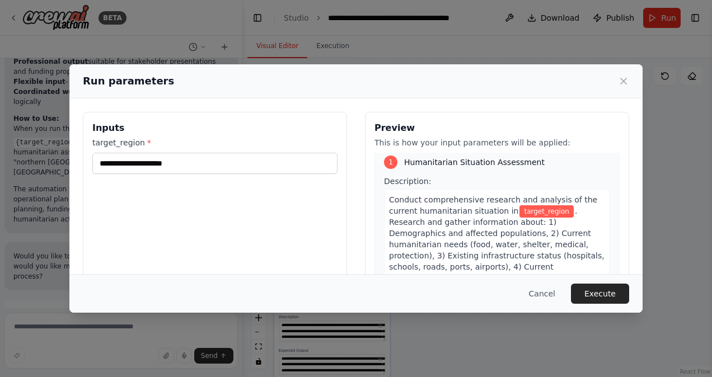
scroll to position [7, 0]
click at [551, 292] on button "Cancel" at bounding box center [542, 294] width 44 height 20
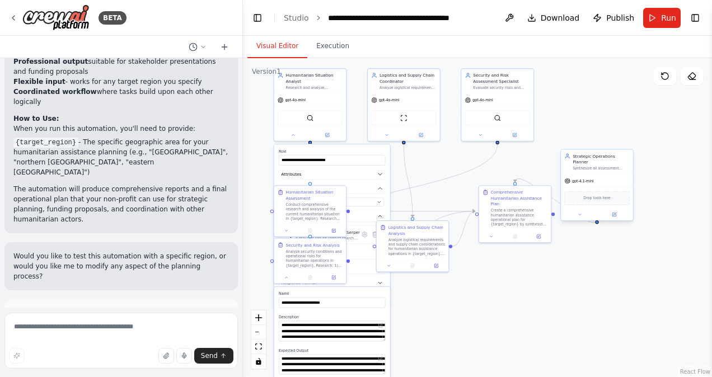
click at [575, 213] on div at bounding box center [597, 215] width 72 height 12
click at [584, 211] on button at bounding box center [579, 214] width 33 height 7
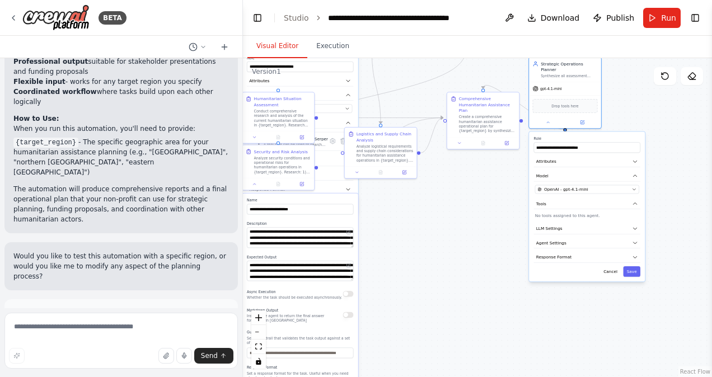
drag, startPoint x: 679, startPoint y: 282, endPoint x: 641, endPoint y: 191, distance: 98.3
click at [641, 191] on div ".deletable-edge-delete-btn { width: 20px; height: 20px; border: 0px solid #ffff…" at bounding box center [477, 217] width 469 height 319
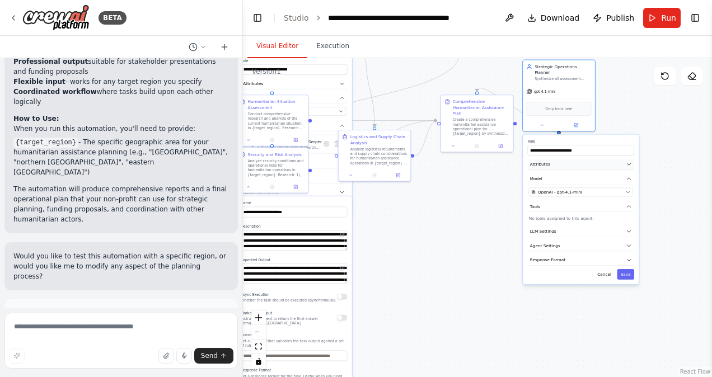
click at [630, 162] on icon "button" at bounding box center [629, 165] width 6 height 6
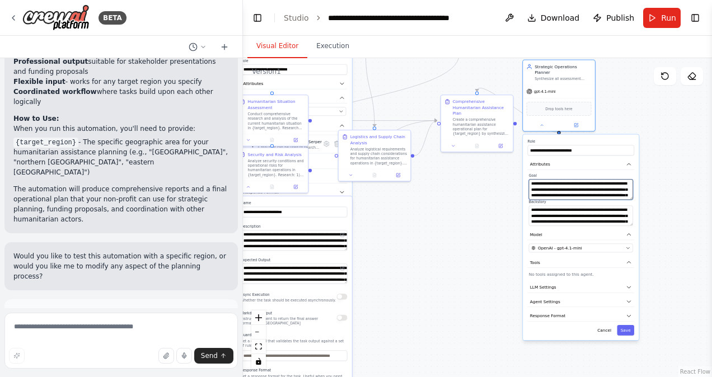
click at [571, 189] on textarea "**********" at bounding box center [581, 189] width 104 height 20
click at [509, 224] on div ".deletable-edge-delete-btn { width: 20px; height: 20px; border: 0px solid #ffff…" at bounding box center [477, 217] width 469 height 319
click at [589, 200] on label "Backstory" at bounding box center [581, 202] width 104 height 4
click at [551, 188] on textarea "**********" at bounding box center [581, 189] width 104 height 20
type textarea "**********"
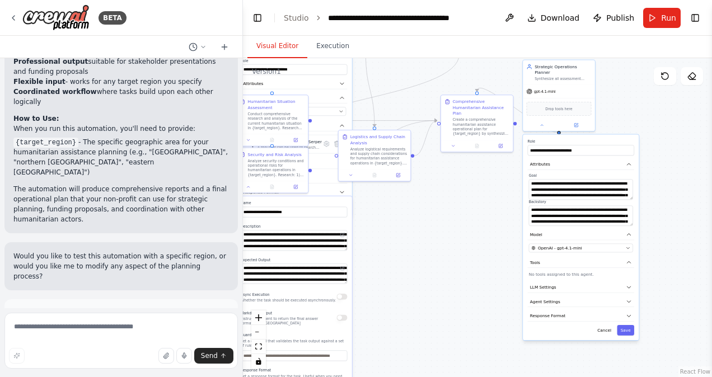
click at [462, 254] on div ".deletable-edge-delete-btn { width: 20px; height: 20px; border: 0px solid #ffff…" at bounding box center [477, 217] width 469 height 319
click at [630, 325] on button "Save" at bounding box center [625, 330] width 17 height 11
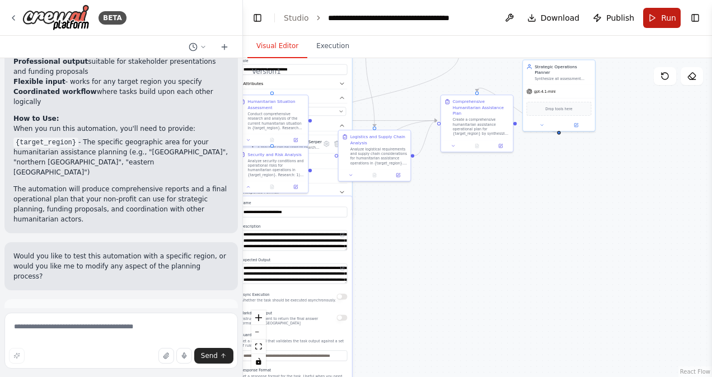
click at [658, 22] on button "Run" at bounding box center [661, 18] width 37 height 20
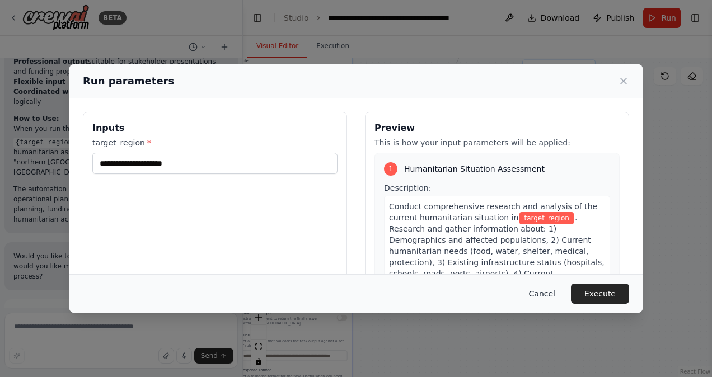
click at [555, 294] on button "Cancel" at bounding box center [542, 294] width 44 height 20
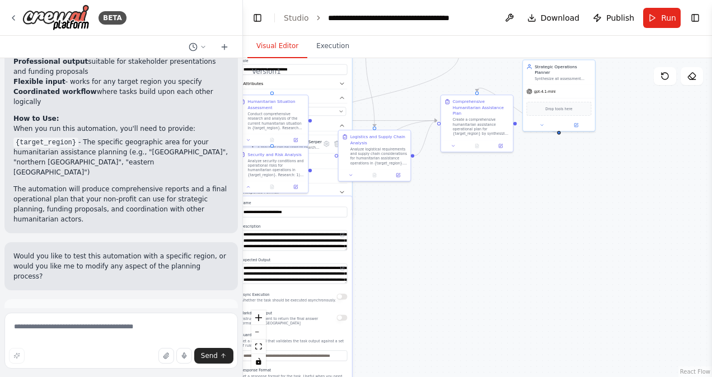
click at [666, 7] on header "**********" at bounding box center [477, 18] width 469 height 36
click at [656, 20] on button "Run" at bounding box center [661, 18] width 37 height 20
click at [665, 20] on header "**********" at bounding box center [477, 18] width 469 height 36
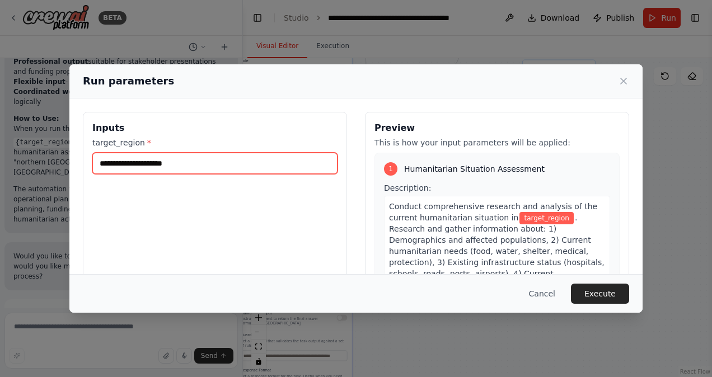
click at [258, 167] on input "target_region *" at bounding box center [214, 163] width 245 height 21
type input "*****"
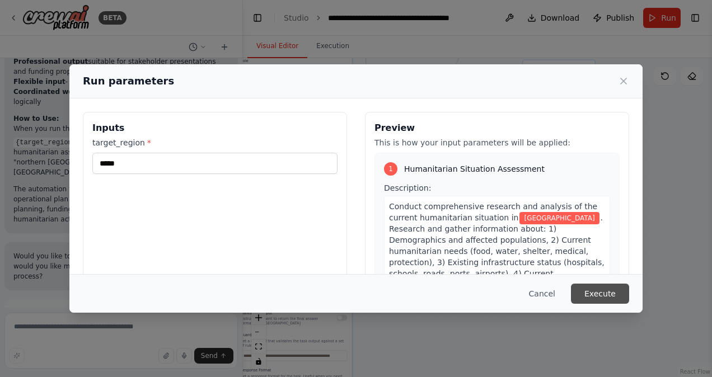
click at [596, 289] on button "Execute" at bounding box center [600, 294] width 58 height 20
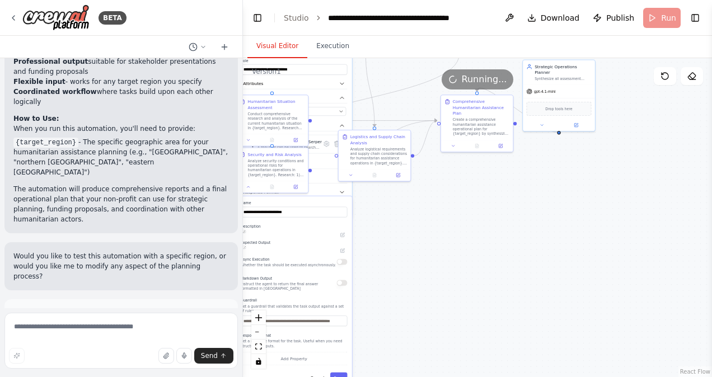
click at [285, 46] on button "Visual Editor" at bounding box center [277, 47] width 60 height 24
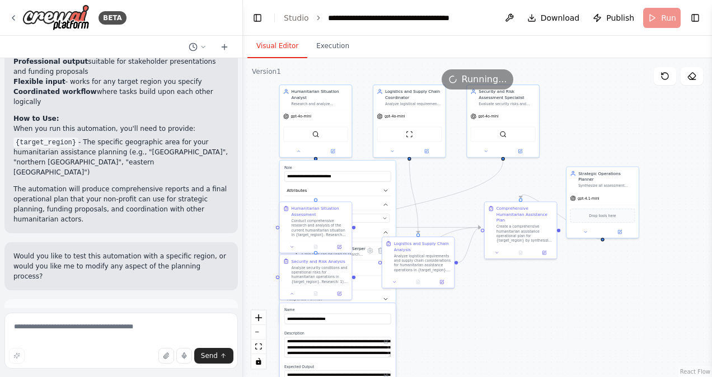
drag, startPoint x: 448, startPoint y: 238, endPoint x: 492, endPoint y: 345, distance: 115.4
click at [492, 345] on div ".deletable-edge-delete-btn { width: 20px; height: 20px; border: 0px solid #ffff…" at bounding box center [477, 217] width 469 height 319
click at [261, 335] on button "zoom out" at bounding box center [258, 332] width 15 height 15
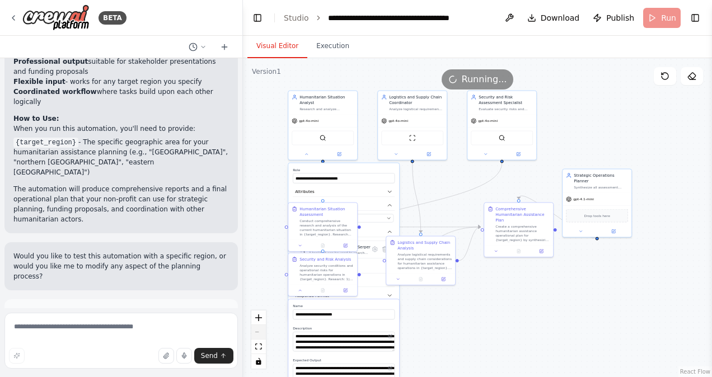
click at [261, 335] on div "React Flow controls" at bounding box center [258, 340] width 15 height 58
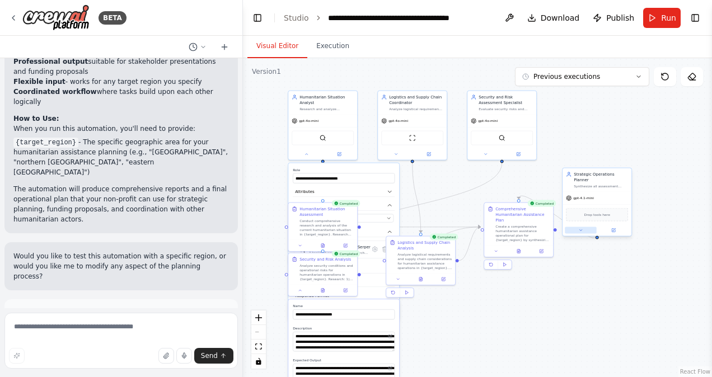
click at [580, 227] on button at bounding box center [581, 230] width 32 height 7
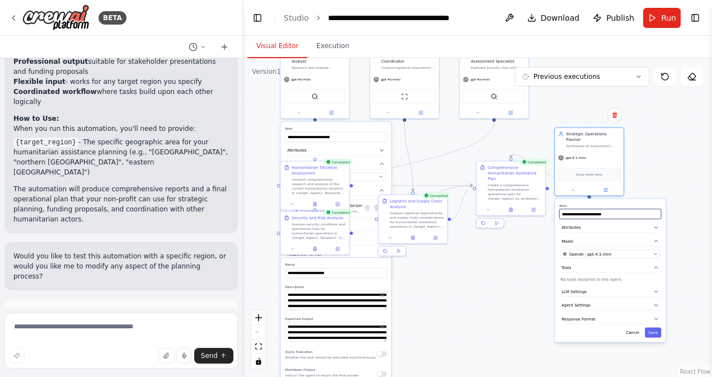
drag, startPoint x: 647, startPoint y: 208, endPoint x: 639, endPoint y: 167, distance: 42.1
click at [639, 167] on div ".deletable-edge-delete-btn { width: 20px; height: 20px; border: 0px solid #ffff…" at bounding box center [477, 217] width 469 height 319
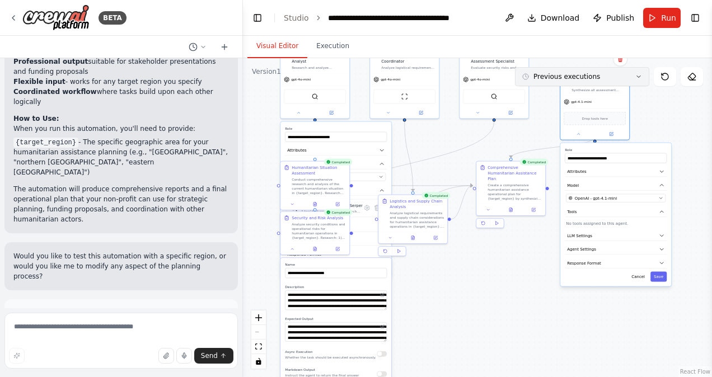
drag, startPoint x: 589, startPoint y: 141, endPoint x: 594, endPoint y: 83, distance: 57.9
click at [594, 83] on div "Version 1 Previous executions Show Tools Hide Agents .deletable-edge-delete-btn…" at bounding box center [477, 217] width 469 height 319
click at [257, 335] on div "React Flow controls" at bounding box center [258, 340] width 15 height 58
click at [257, 331] on div "React Flow controls" at bounding box center [258, 340] width 15 height 58
click at [259, 20] on button "Toggle Left Sidebar" at bounding box center [258, 18] width 16 height 16
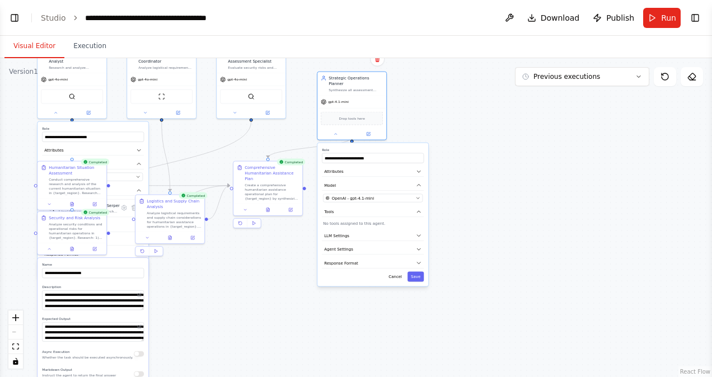
click at [475, 191] on div ".deletable-edge-delete-btn { width: 20px; height: 20px; border: 0px solid #ffff…" at bounding box center [356, 217] width 712 height 319
click at [376, 111] on div "Drop tools here" at bounding box center [352, 117] width 62 height 13
click at [18, 333] on div "React Flow controls" at bounding box center [15, 340] width 15 height 58
click at [13, 334] on div "React Flow controls" at bounding box center [15, 340] width 15 height 58
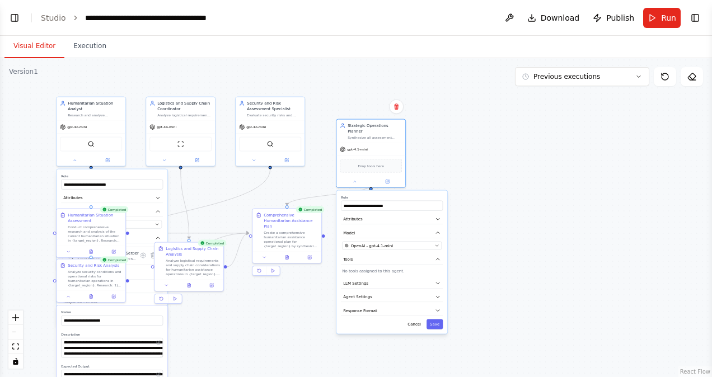
drag, startPoint x: 205, startPoint y: 292, endPoint x: 224, endPoint y: 339, distance: 50.7
click at [224, 339] on div ".deletable-edge-delete-btn { width: 20px; height: 20px; border: 0px solid #ffff…" at bounding box center [356, 217] width 712 height 319
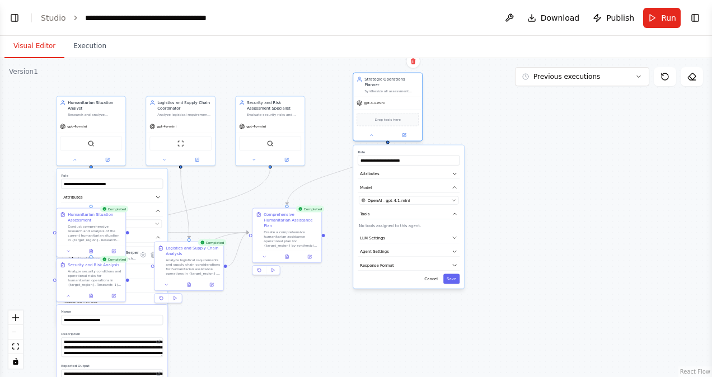
drag, startPoint x: 368, startPoint y: 137, endPoint x: 384, endPoint y: 88, distance: 51.8
click at [384, 88] on div "Strategic Operations Planner Synthesize all assessment findings to create a com…" at bounding box center [388, 107] width 70 height 69
click at [450, 274] on button "Save" at bounding box center [451, 279] width 16 height 10
click at [289, 254] on div at bounding box center [286, 256] width 69 height 12
click at [288, 254] on icon at bounding box center [286, 256] width 3 height 4
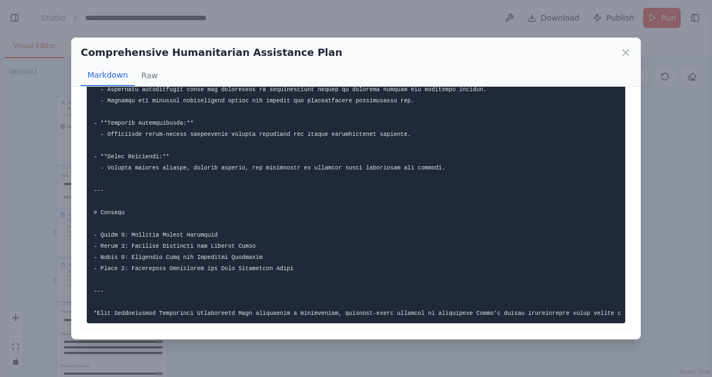
scroll to position [2392, 0]
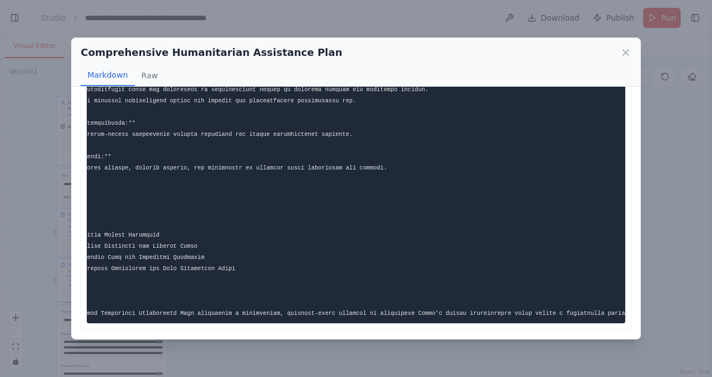
scroll to position [0, 0]
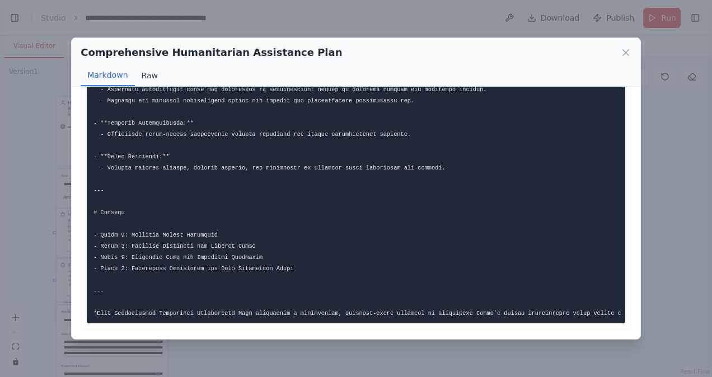
click at [144, 75] on button "Raw" at bounding box center [150, 75] width 30 height 21
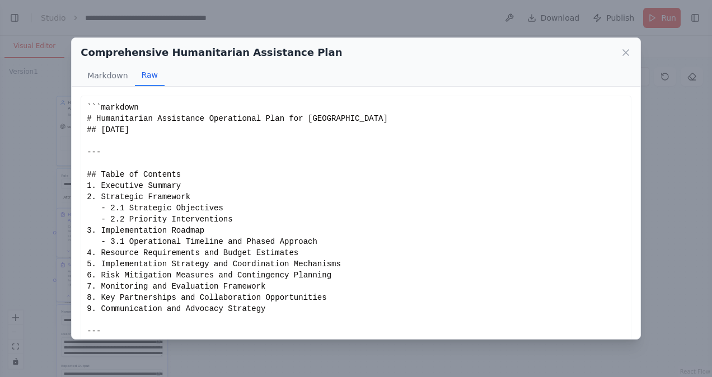
scroll to position [91, 0]
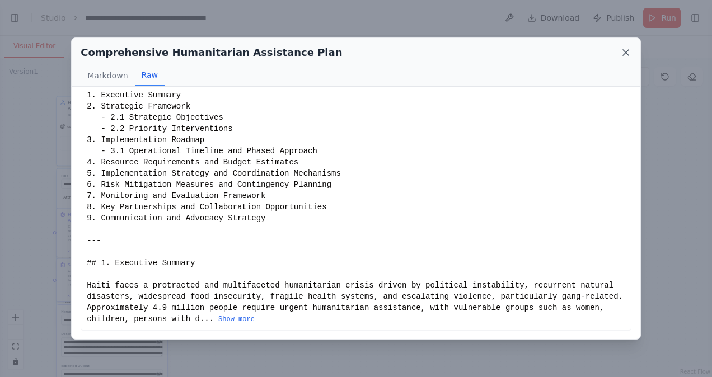
click at [627, 48] on icon at bounding box center [625, 52] width 11 height 11
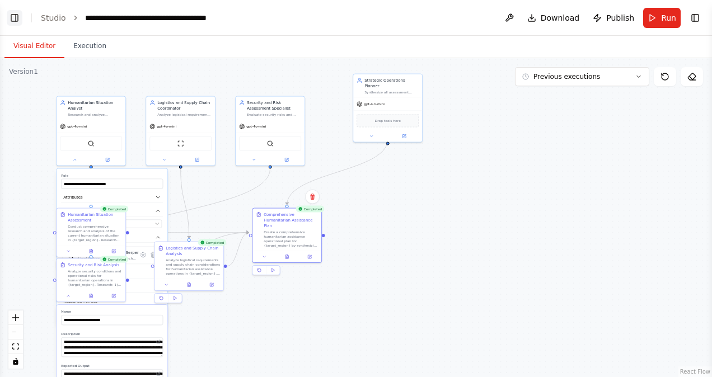
click at [11, 16] on button "Toggle Left Sidebar" at bounding box center [15, 18] width 16 height 16
